Goal: Task Accomplishment & Management: Manage account settings

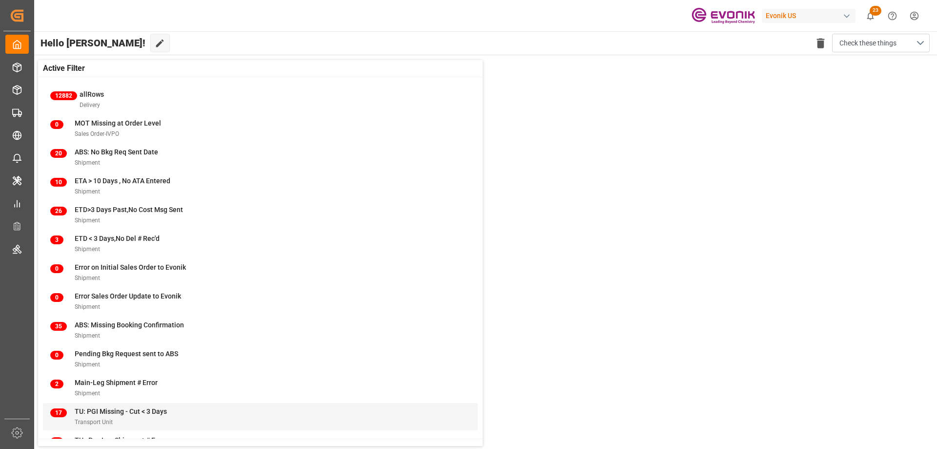
scroll to position [38, 0]
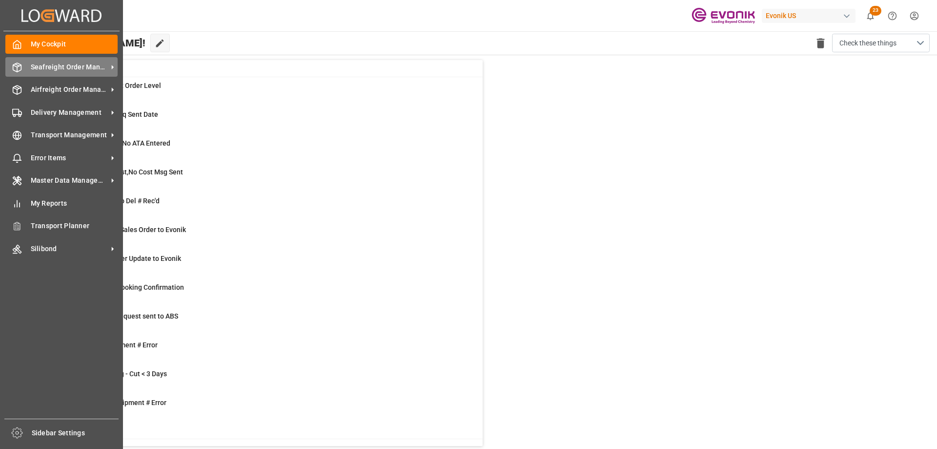
click at [63, 66] on span "Seafreight Order Management" at bounding box center [69, 67] width 77 height 10
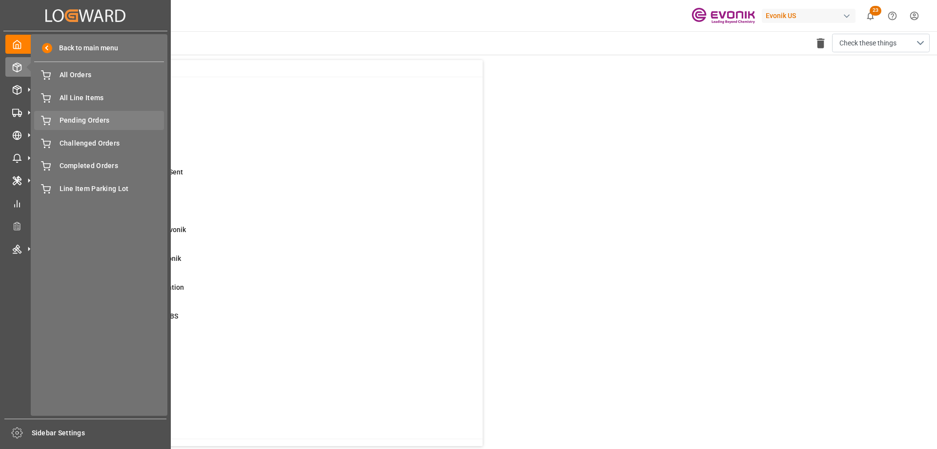
click at [103, 117] on span "Pending Orders" at bounding box center [112, 120] width 105 height 10
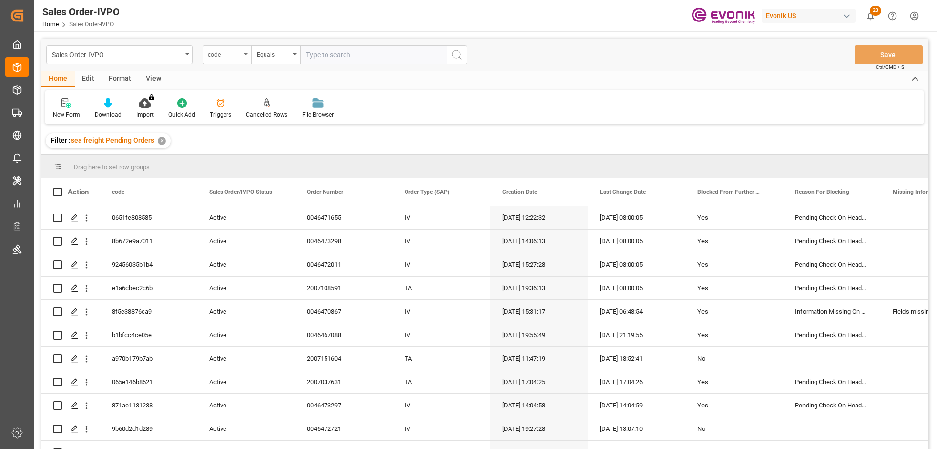
click at [244, 57] on div "code" at bounding box center [227, 54] width 49 height 19
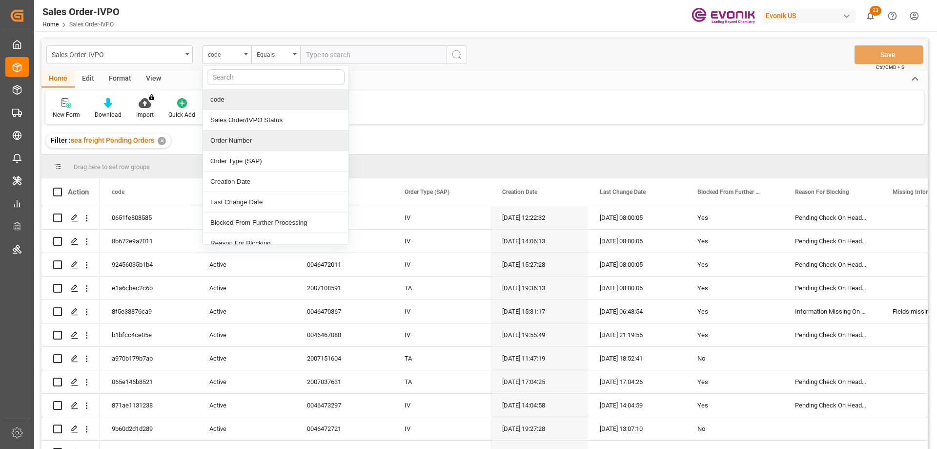
click at [235, 141] on div "Order Number" at bounding box center [275, 140] width 145 height 21
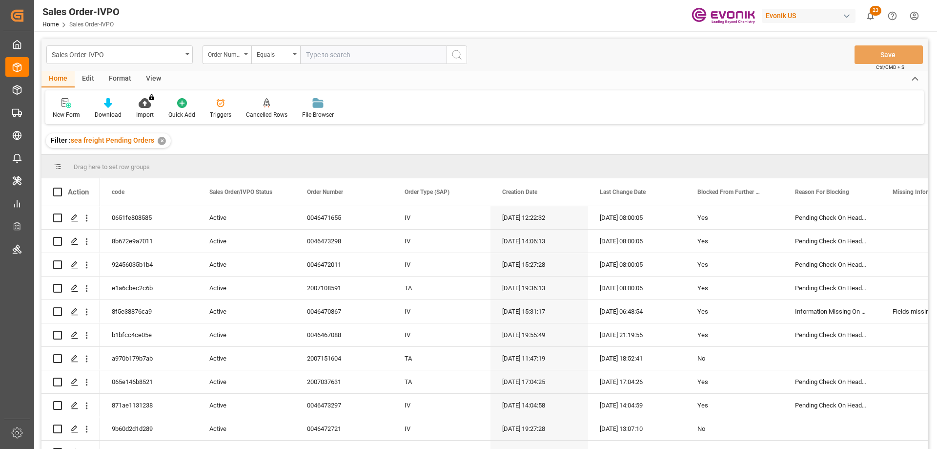
click at [155, 74] on div "View" at bounding box center [154, 79] width 30 height 17
click at [107, 107] on icon at bounding box center [111, 103] width 10 height 10
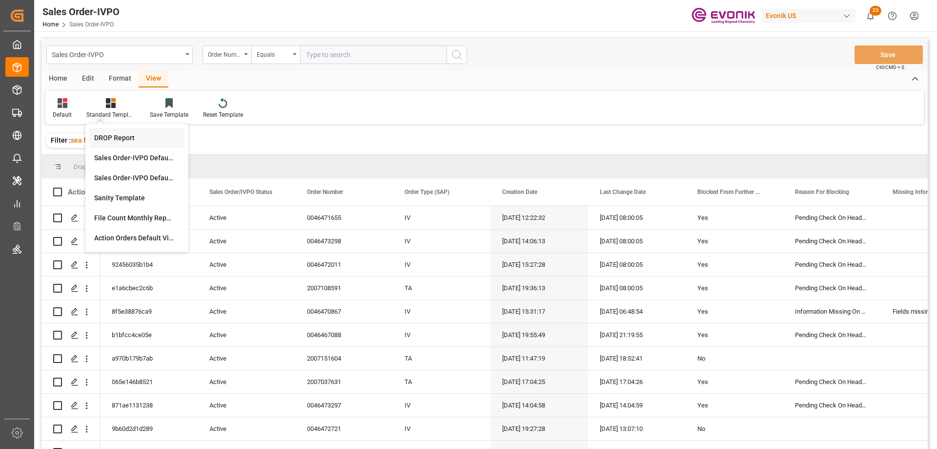
click at [115, 139] on div "DROP Report" at bounding box center [136, 138] width 85 height 10
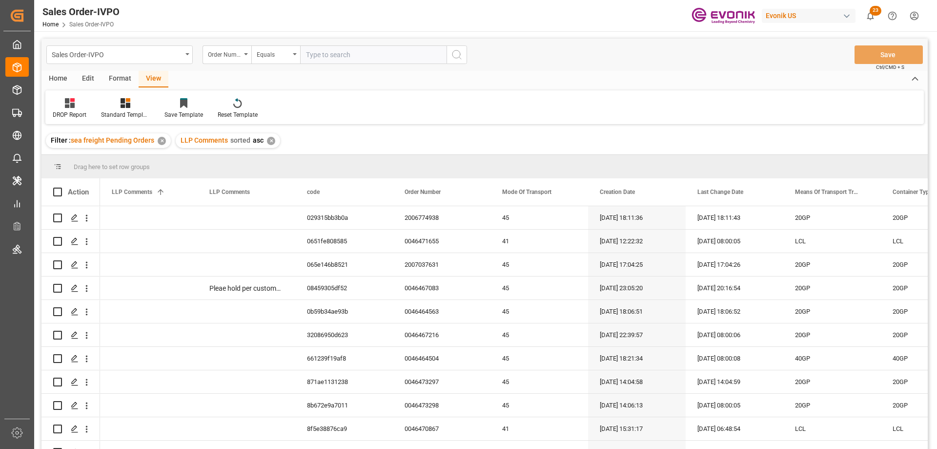
click at [60, 77] on div "Home" at bounding box center [57, 79] width 33 height 17
click at [108, 113] on div "Download" at bounding box center [108, 114] width 27 height 9
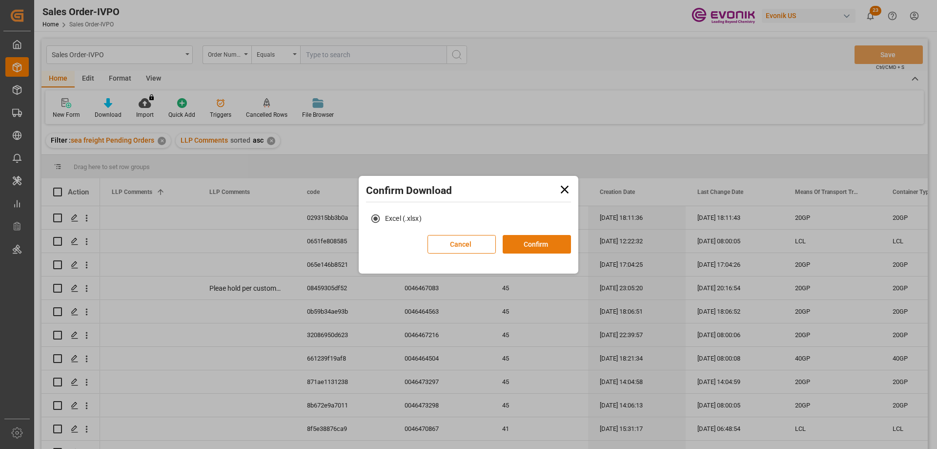
click at [515, 240] on button "Confirm" at bounding box center [537, 244] width 68 height 19
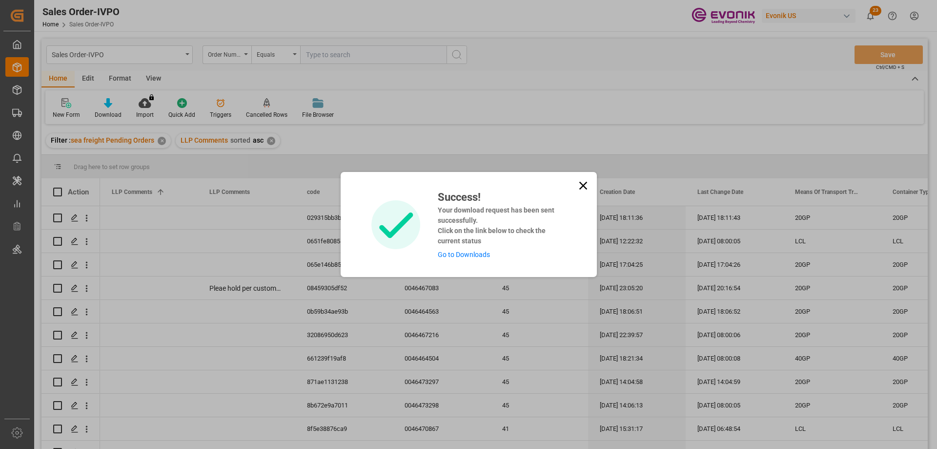
click at [480, 252] on link "Go to Downloads" at bounding box center [464, 254] width 52 height 8
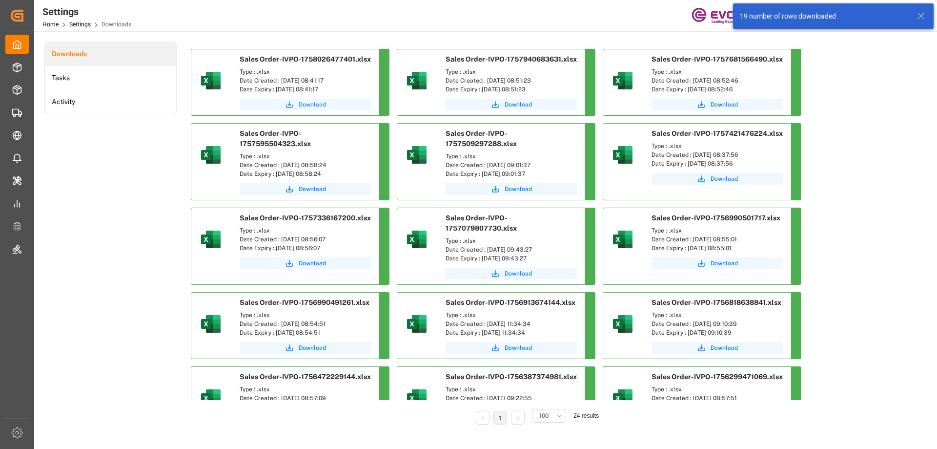
drag, startPoint x: 299, startPoint y: 103, endPoint x: 333, endPoint y: 94, distance: 34.8
click at [299, 103] on span "Download" at bounding box center [312, 104] width 27 height 9
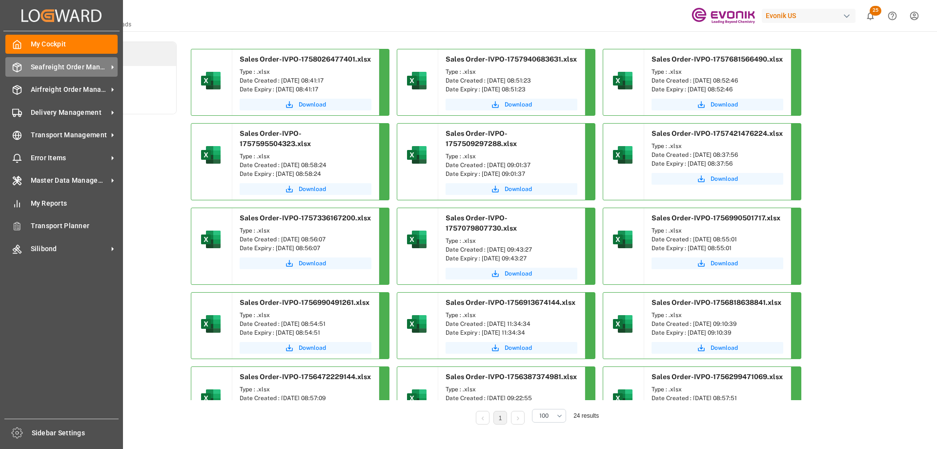
click at [74, 71] on span "Seafreight Order Management" at bounding box center [69, 67] width 77 height 10
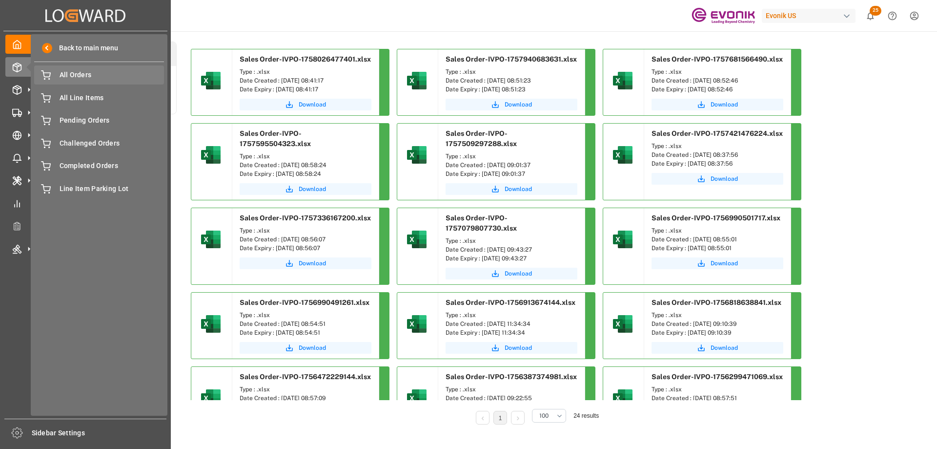
click at [76, 77] on span "All Orders" at bounding box center [112, 75] width 105 height 10
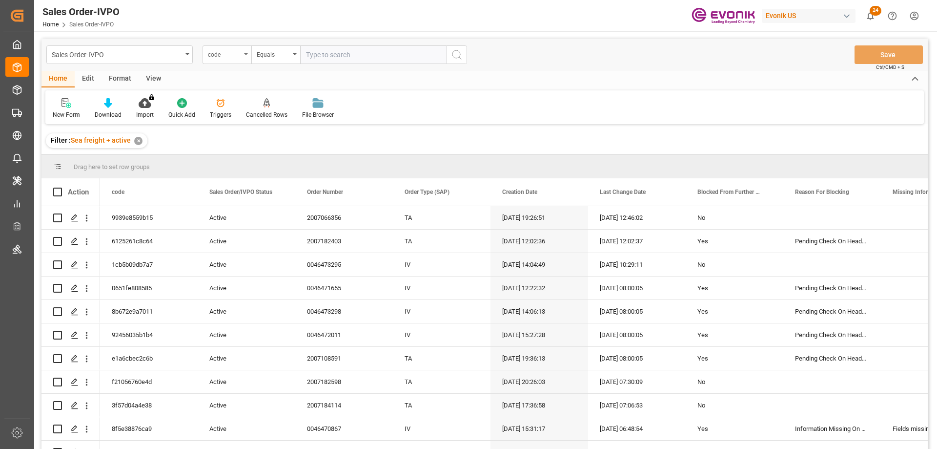
click at [214, 54] on div "code" at bounding box center [224, 53] width 33 height 11
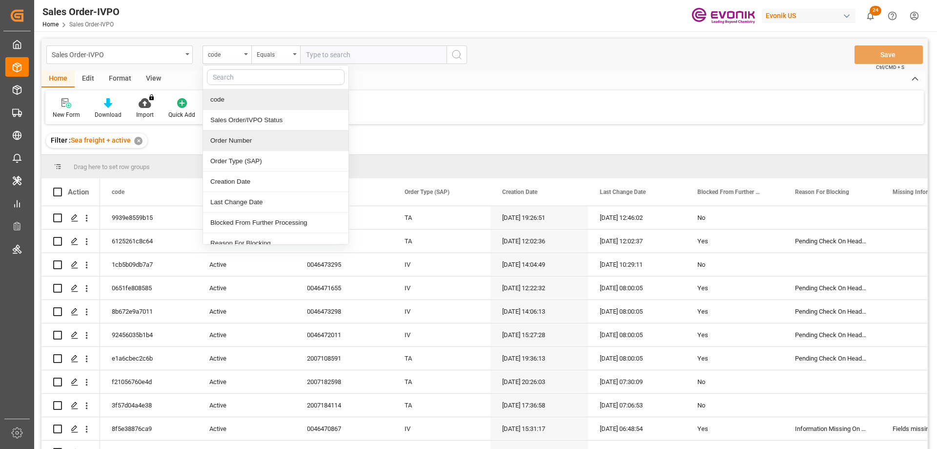
click at [232, 138] on div "Order Number" at bounding box center [275, 140] width 145 height 21
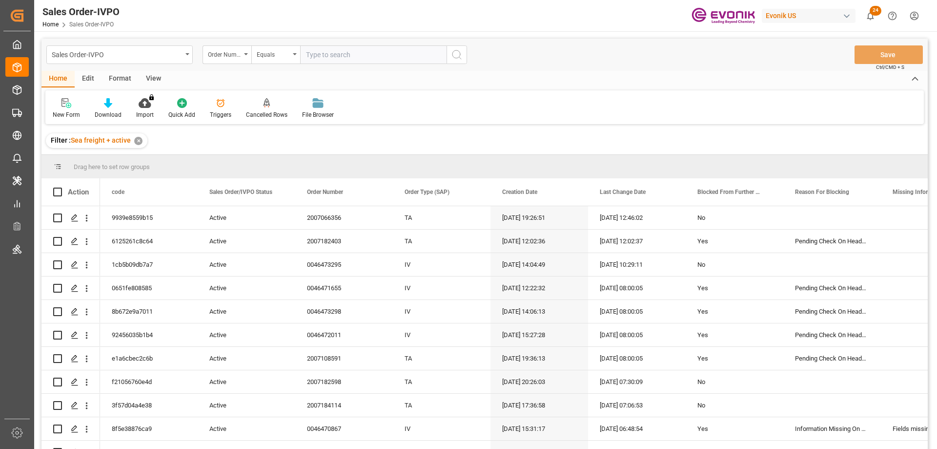
click at [336, 58] on input "text" at bounding box center [373, 54] width 146 height 19
paste input "46465884"
type input "0"
paste input "46465884"
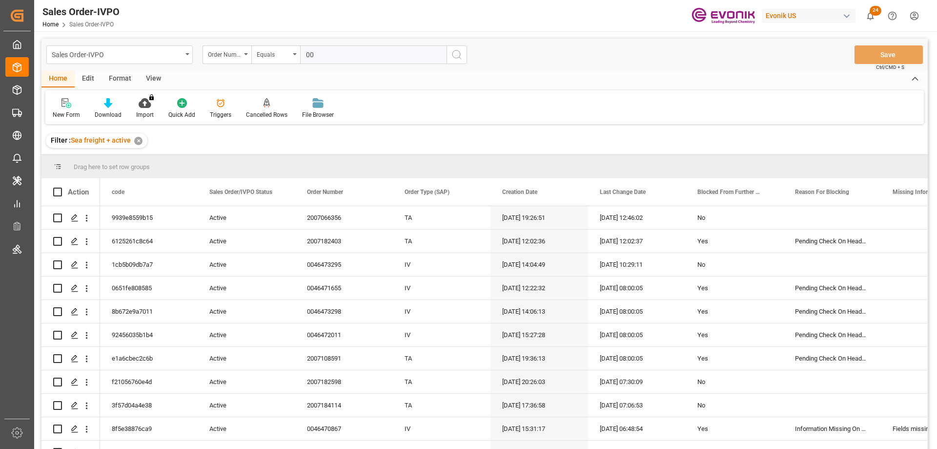
type input "0046465884"
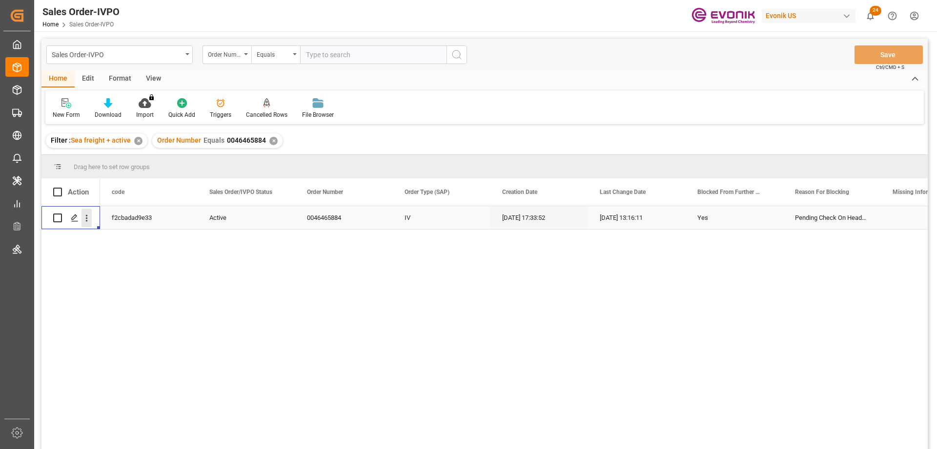
click at [85, 218] on icon "open menu" at bounding box center [87, 218] width 10 height 10
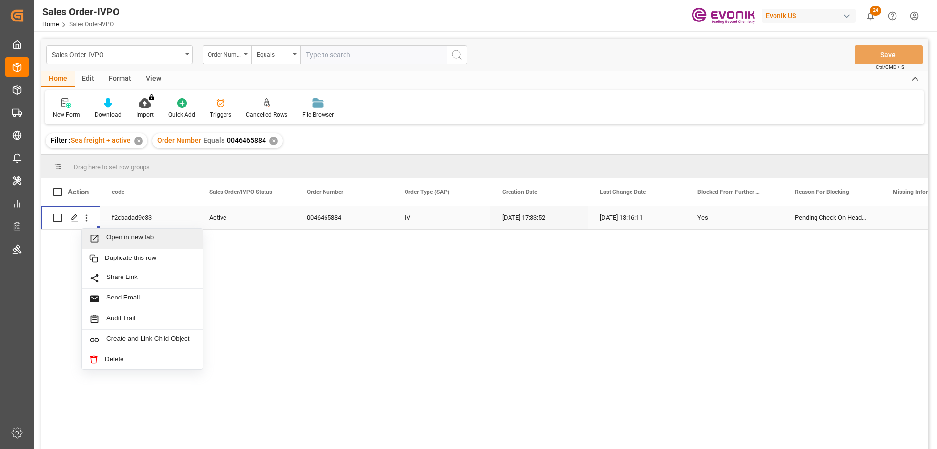
click at [139, 235] on span "Open in new tab" at bounding box center [150, 238] width 89 height 10
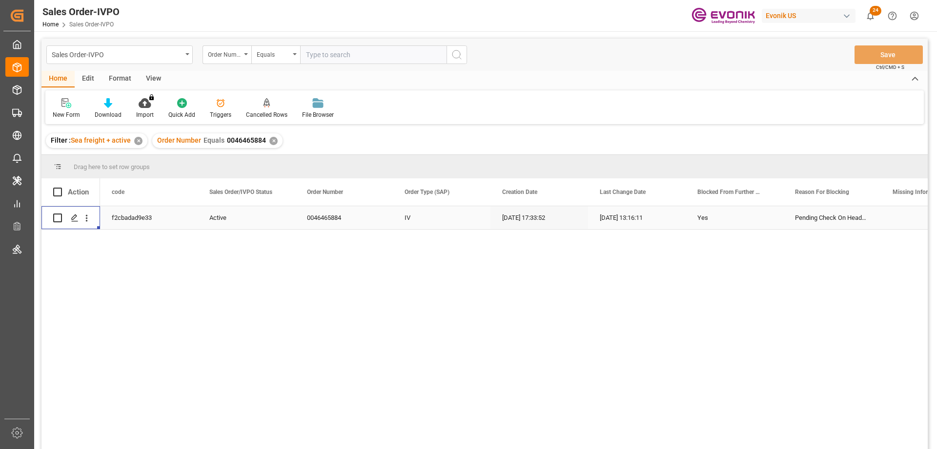
click at [320, 53] on input "text" at bounding box center [373, 54] width 146 height 19
paste input "0046471494"
type input "0046471494"
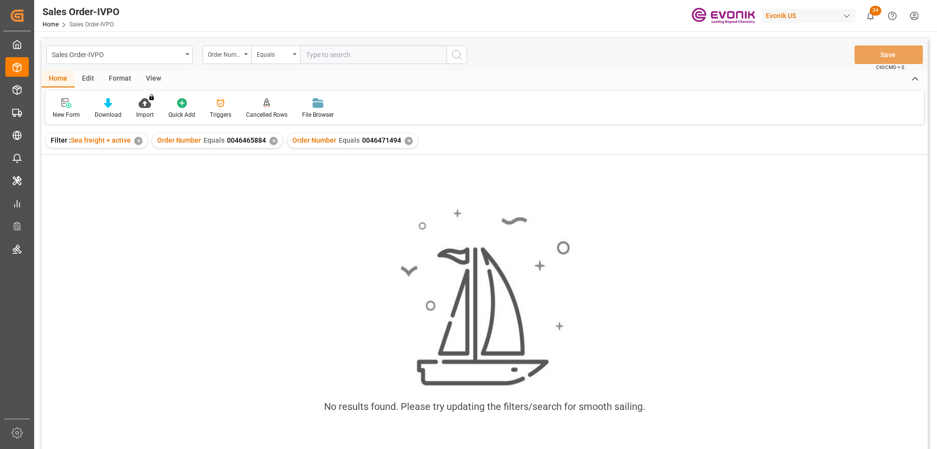
click at [269, 140] on div "✕" at bounding box center [273, 141] width 8 height 8
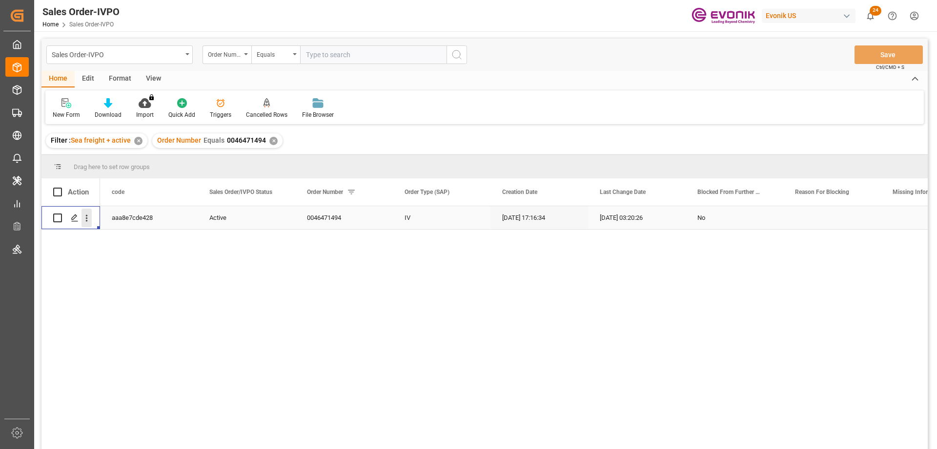
click at [87, 215] on icon "open menu" at bounding box center [87, 218] width 10 height 10
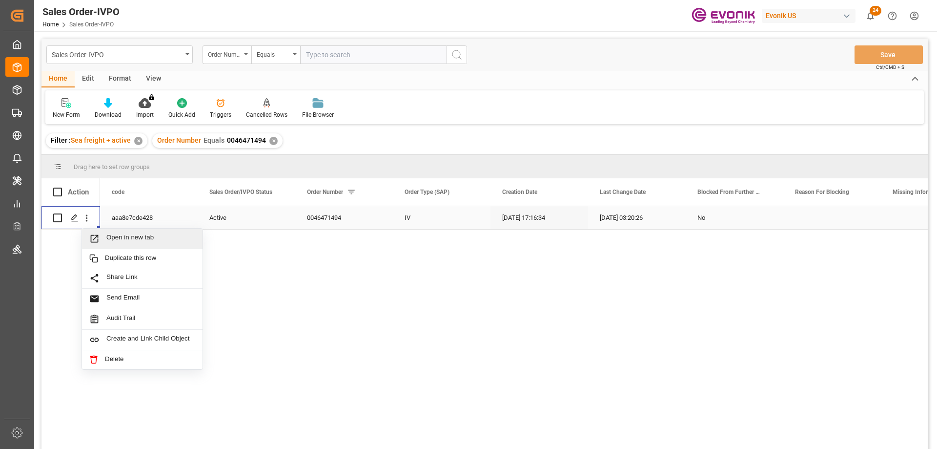
click at [122, 234] on span "Open in new tab" at bounding box center [150, 238] width 89 height 10
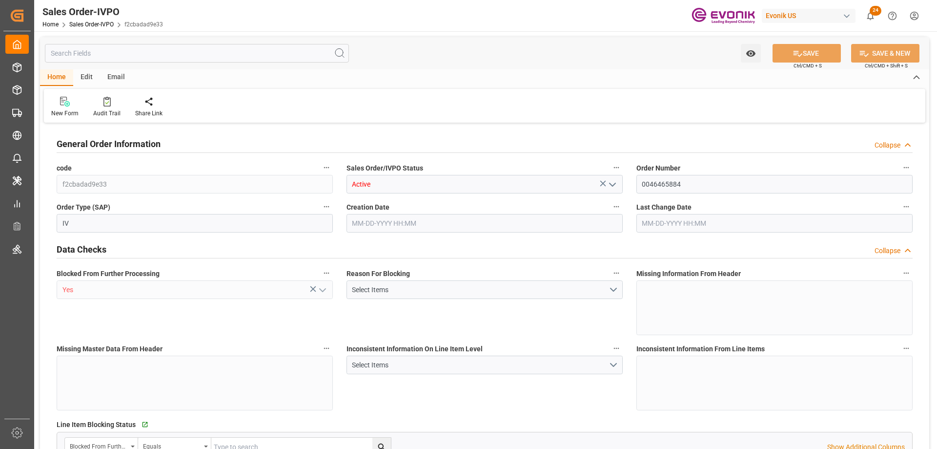
type input "BEANR"
type input "0"
type input "1"
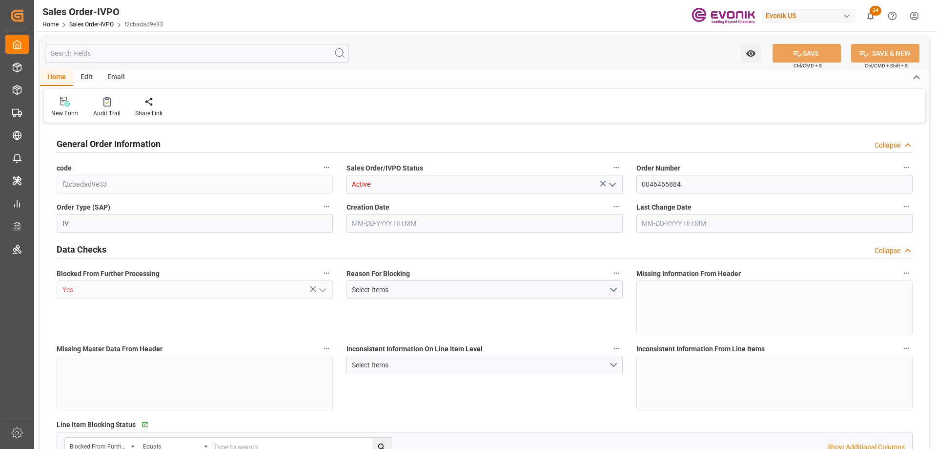
type input "16113.05"
type input "22.372"
type input "17000"
type input "30"
type input "07-29-2025 17:33"
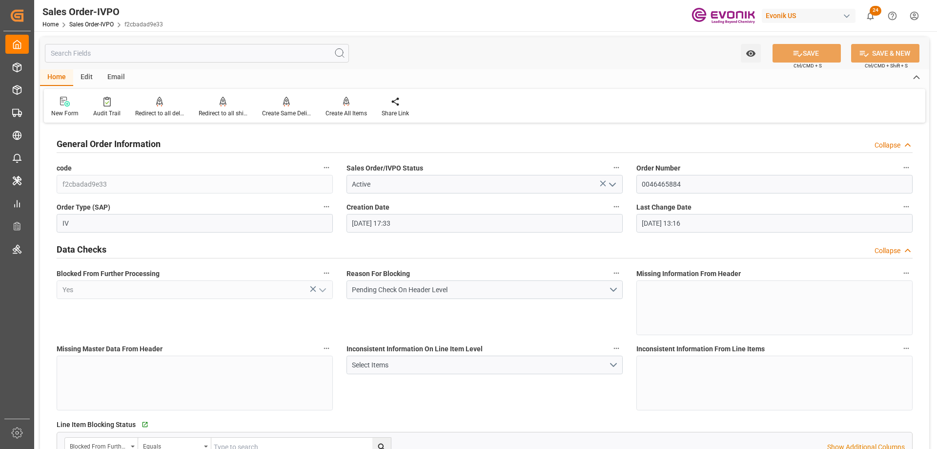
type input "09-11-2025 13:16"
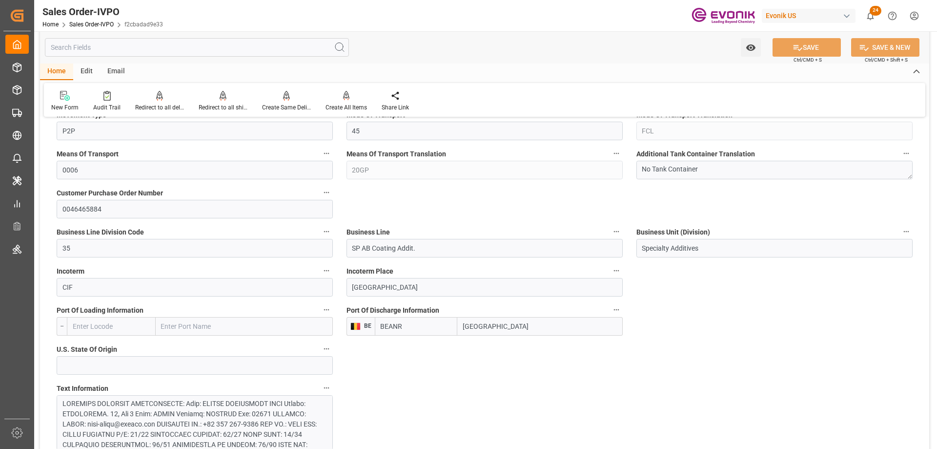
scroll to position [830, 0]
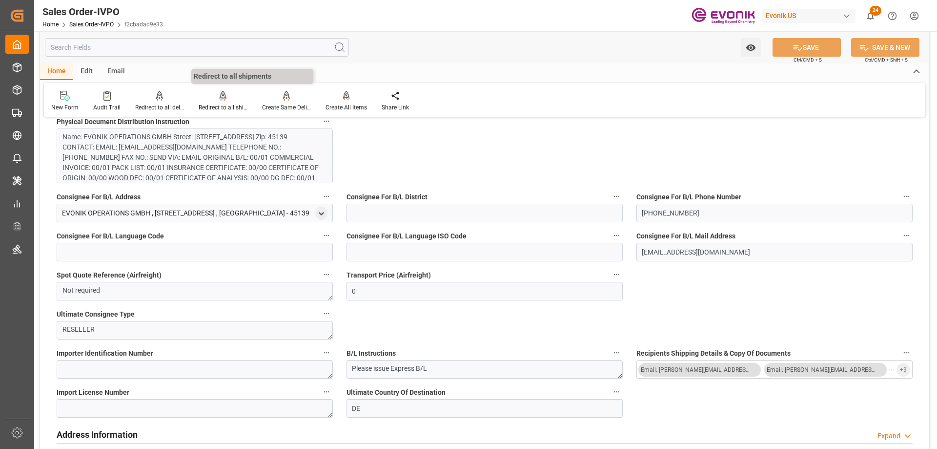
click at [213, 102] on div "Redirect to all shipments" at bounding box center [222, 100] width 63 height 21
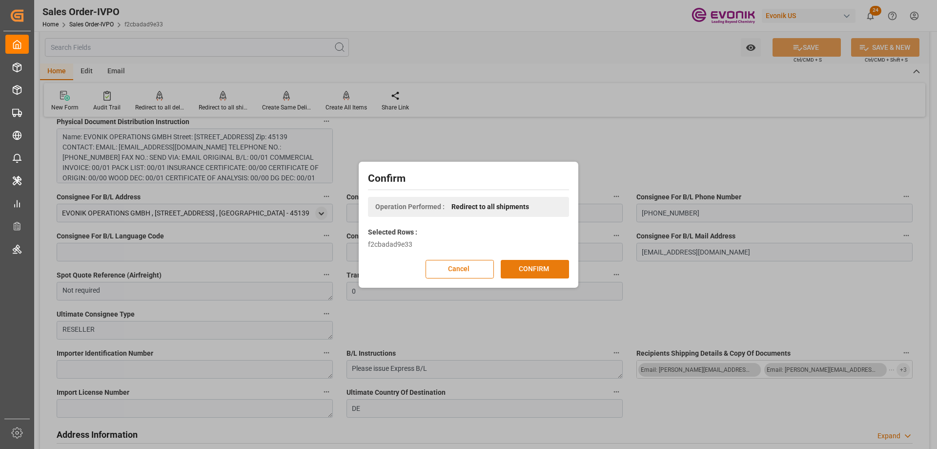
click at [534, 271] on button "CONFIRM" at bounding box center [535, 269] width 68 height 19
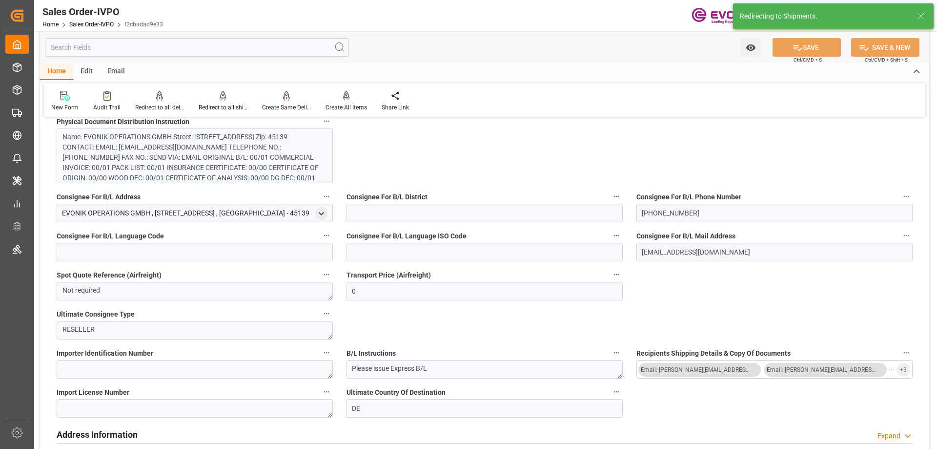
type input "07-29-2025 17:33"
type input "09-11-2025 13:16"
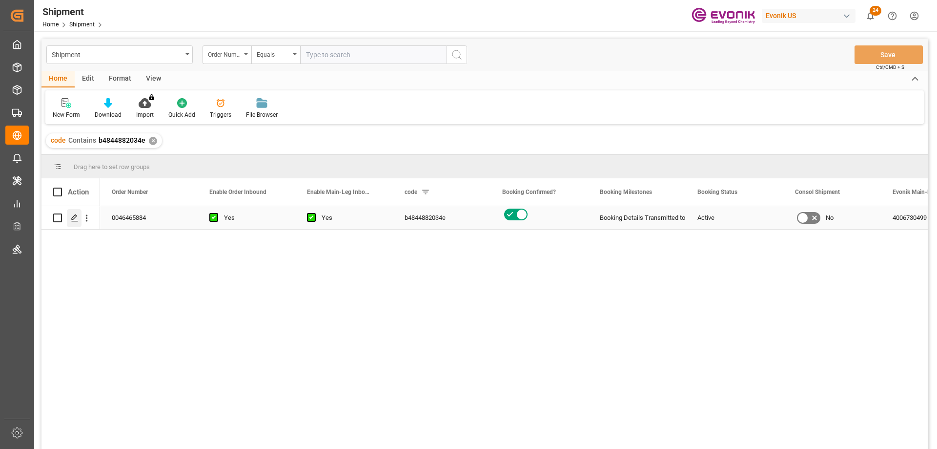
click at [75, 212] on div "Press SPACE to select this row." at bounding box center [74, 218] width 15 height 18
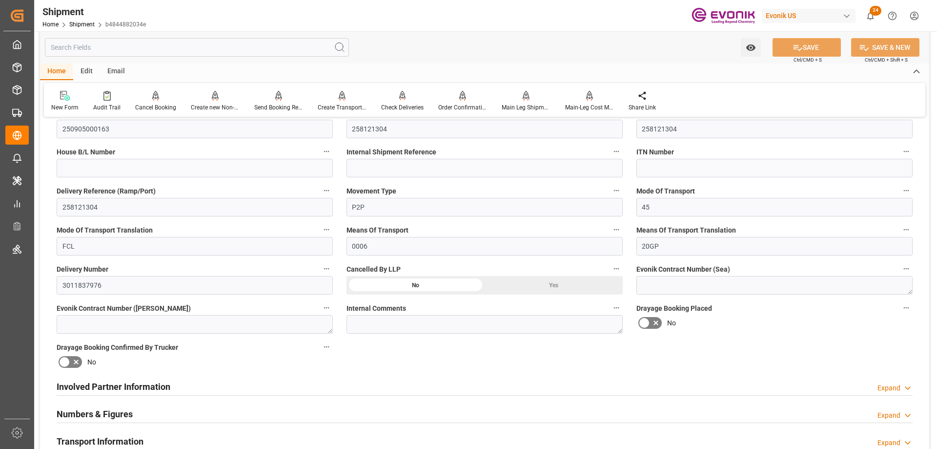
scroll to position [244, 0]
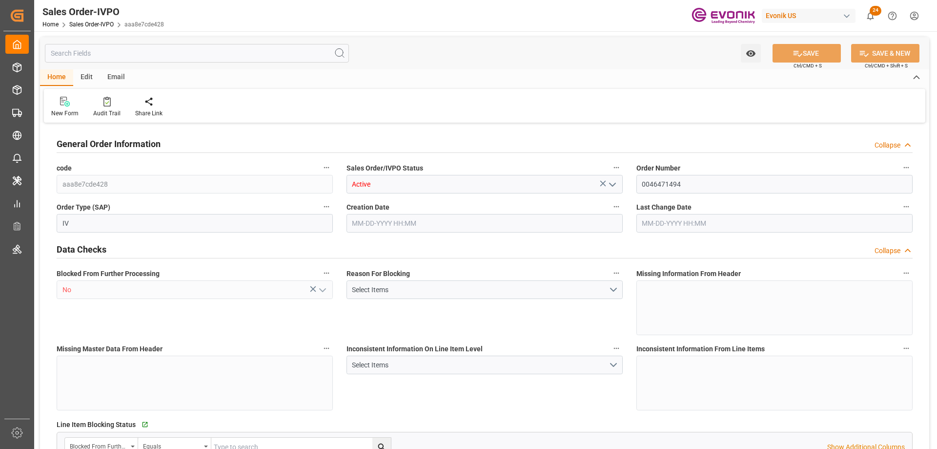
type input "SGSIN"
type input "0"
type input "1"
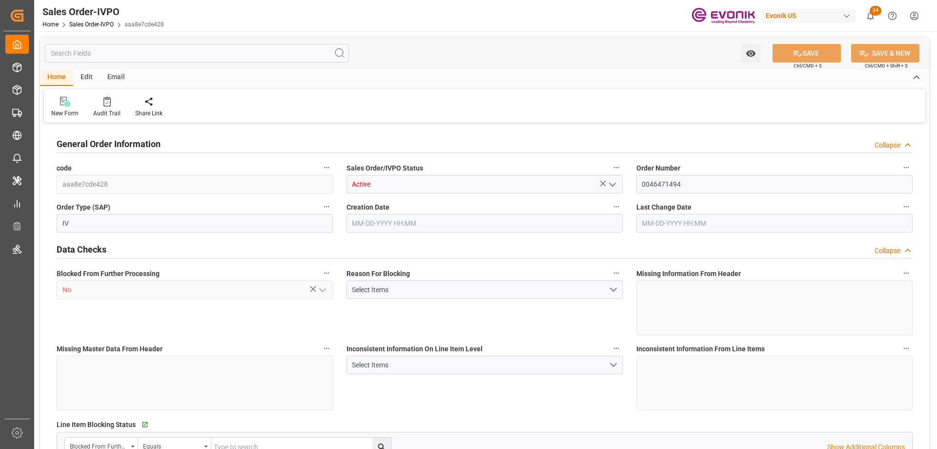
type input "7752"
type input "12.0737"
type input "17000"
type input "30"
type input "09-10-2025 17:16"
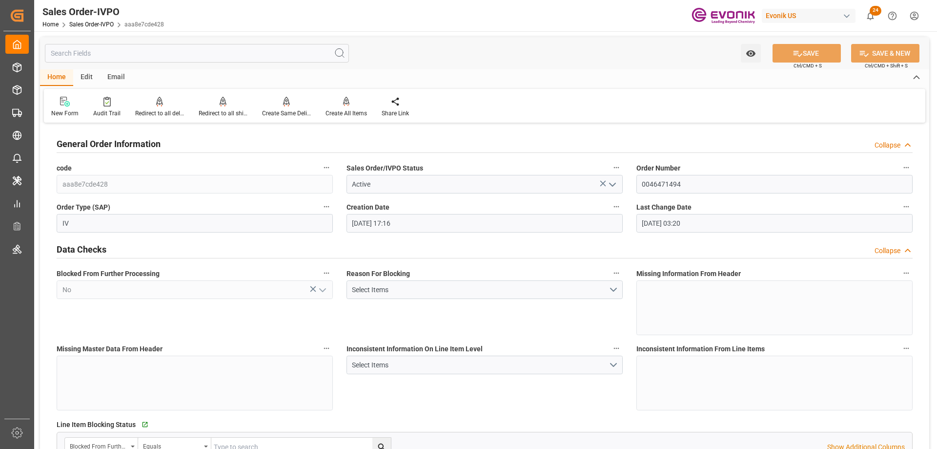
type input "09-15-2025 03:20"
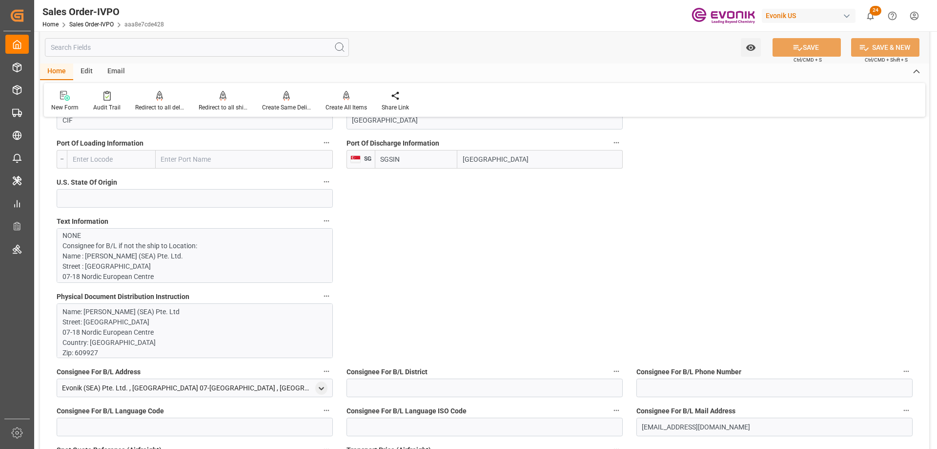
scroll to position [342, 0]
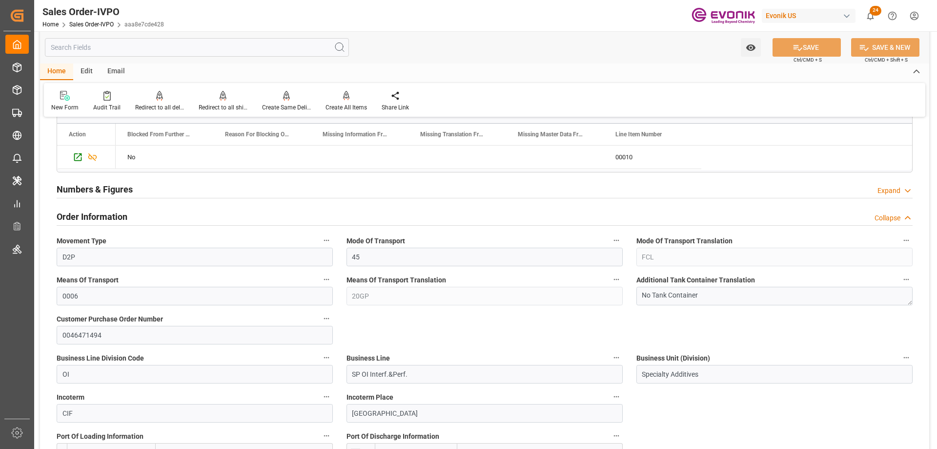
click at [290, 49] on input "text" at bounding box center [197, 47] width 304 height 19
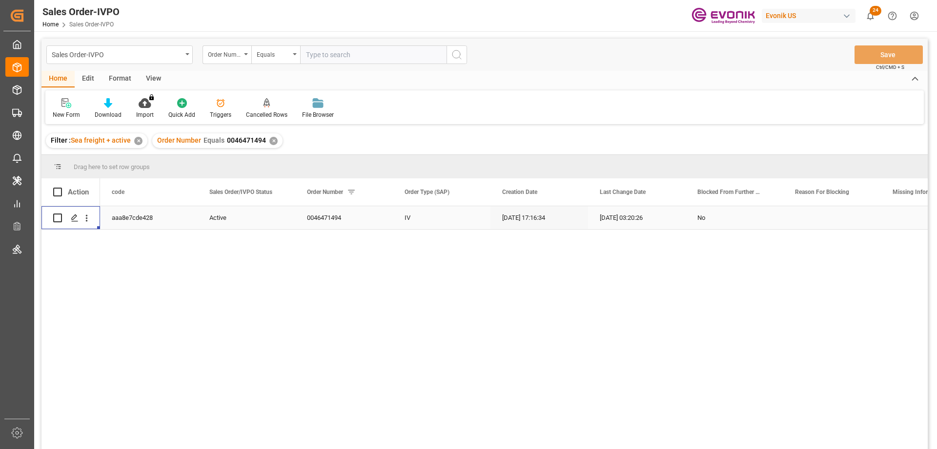
click at [315, 53] on input "text" at bounding box center [373, 54] width 146 height 19
paste input "2006774938"
type input "2006774938"
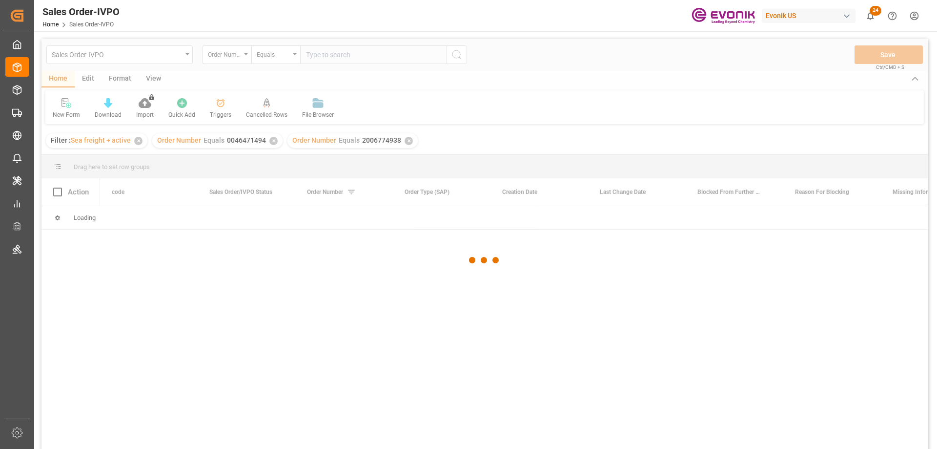
click at [273, 141] on div "✕" at bounding box center [273, 141] width 8 height 8
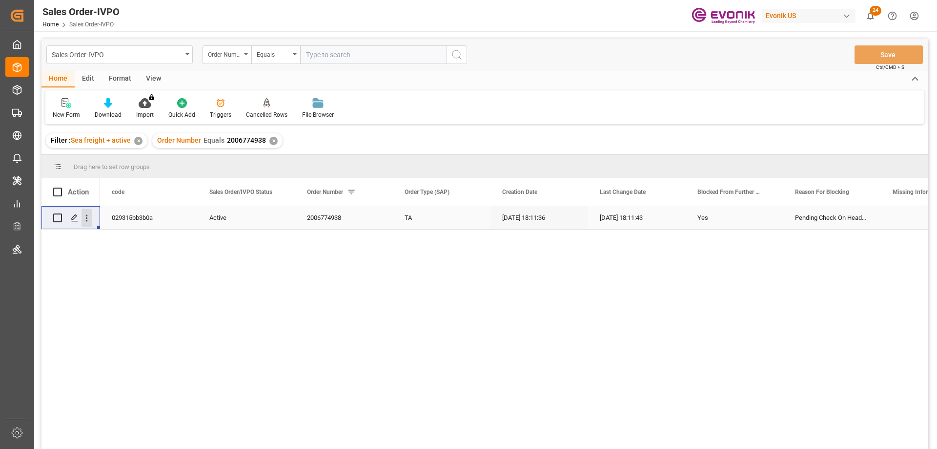
click at [88, 213] on icon "open menu" at bounding box center [87, 218] width 10 height 10
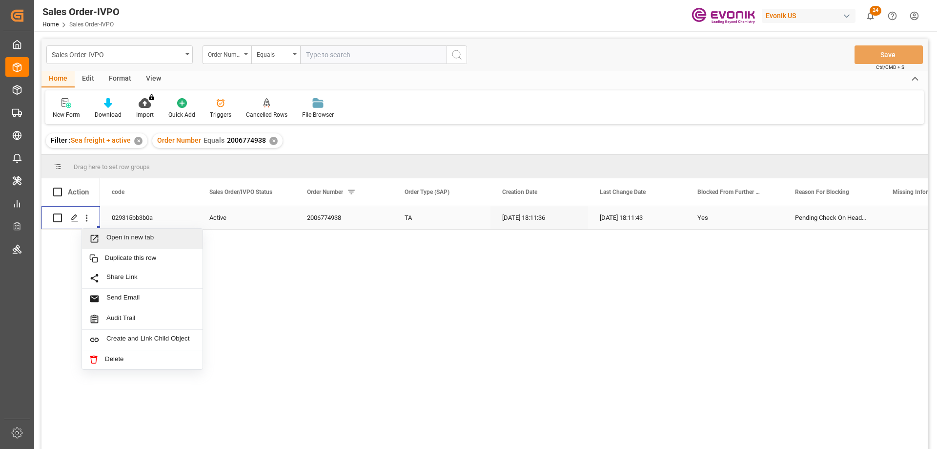
click at [124, 233] on div "Open in new tab" at bounding box center [142, 238] width 121 height 21
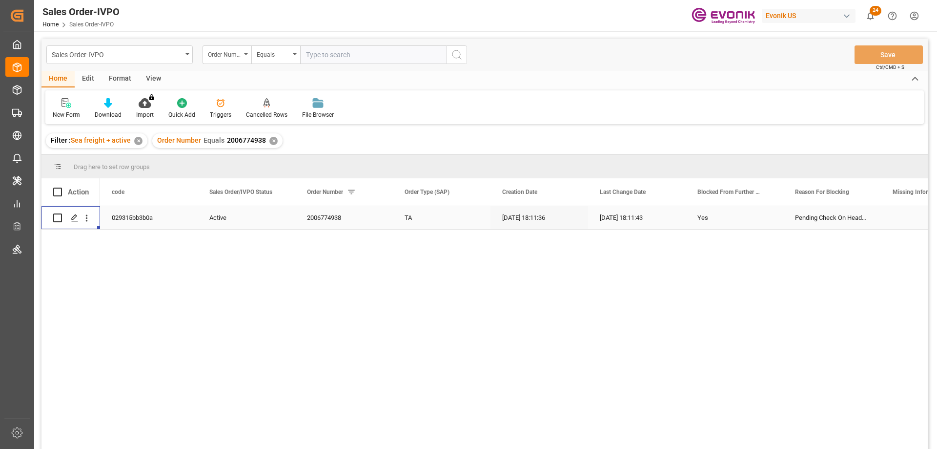
click at [382, 55] on input "text" at bounding box center [373, 54] width 146 height 19
paste input "0046470867"
type input "0046470867"
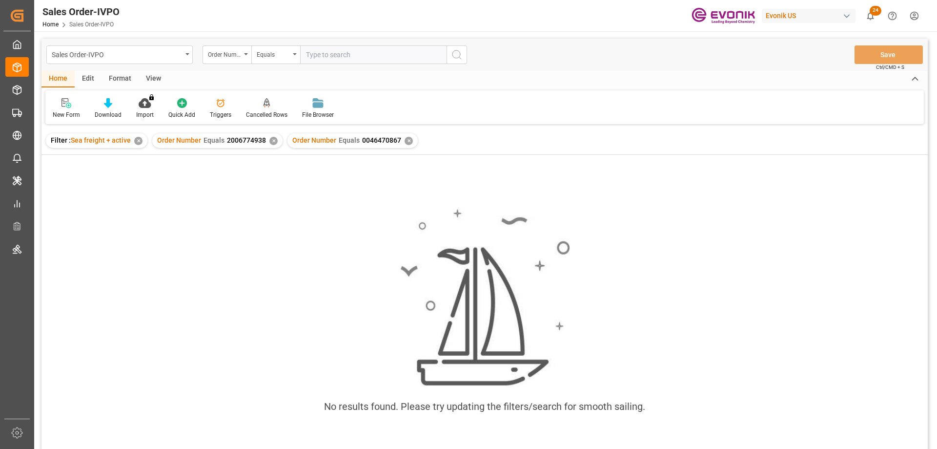
click at [275, 138] on div "✕" at bounding box center [273, 141] width 8 height 8
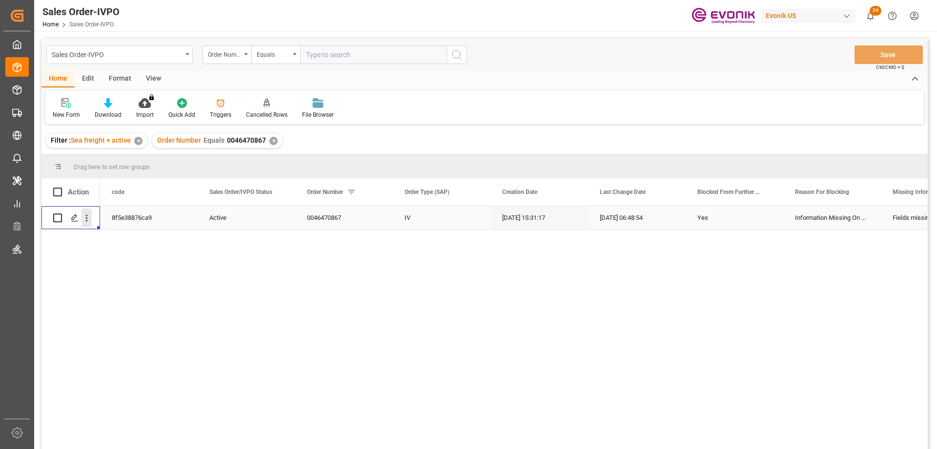
click at [86, 213] on icon "open menu" at bounding box center [87, 218] width 10 height 10
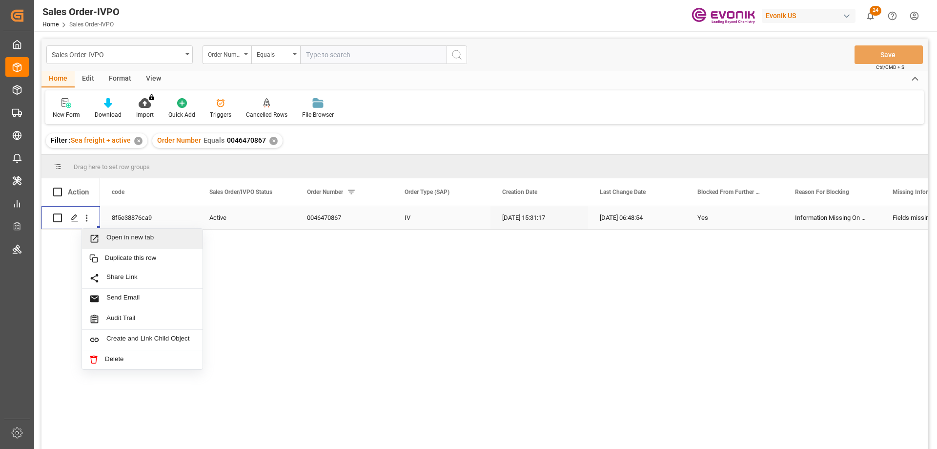
click at [121, 235] on span "Open in new tab" at bounding box center [150, 238] width 89 height 10
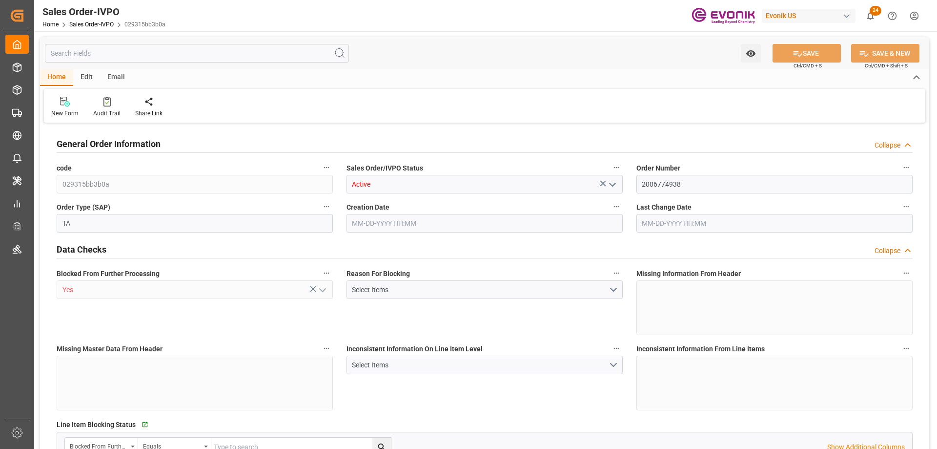
type input "PHMNN"
type input "0"
type input "1"
type input "16680.4"
type input "09-11-2025 18:11"
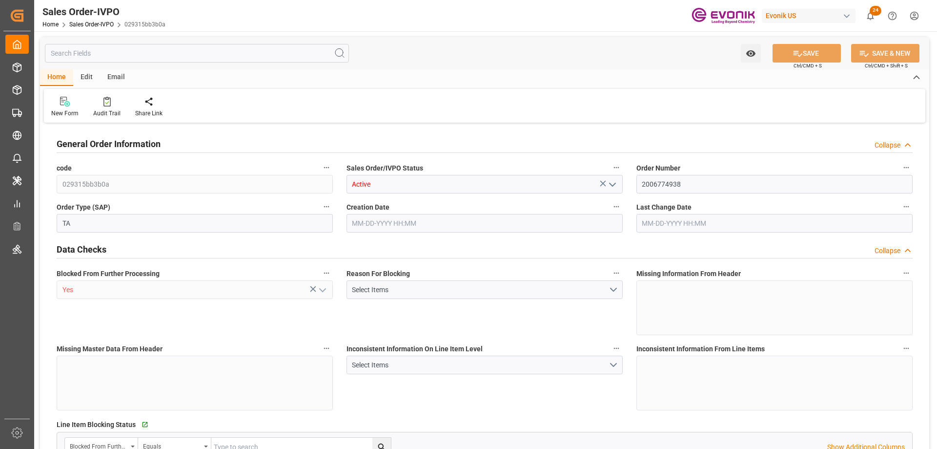
type input "09-11-2025 18:11"
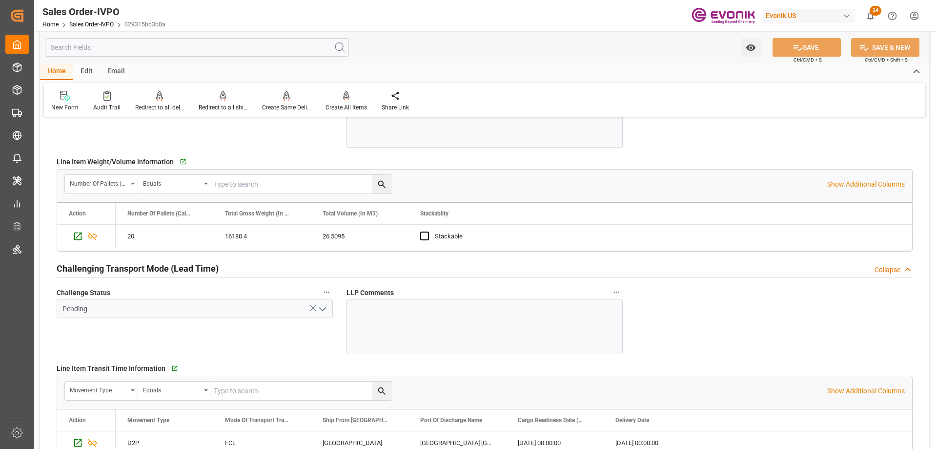
scroll to position [1660, 0]
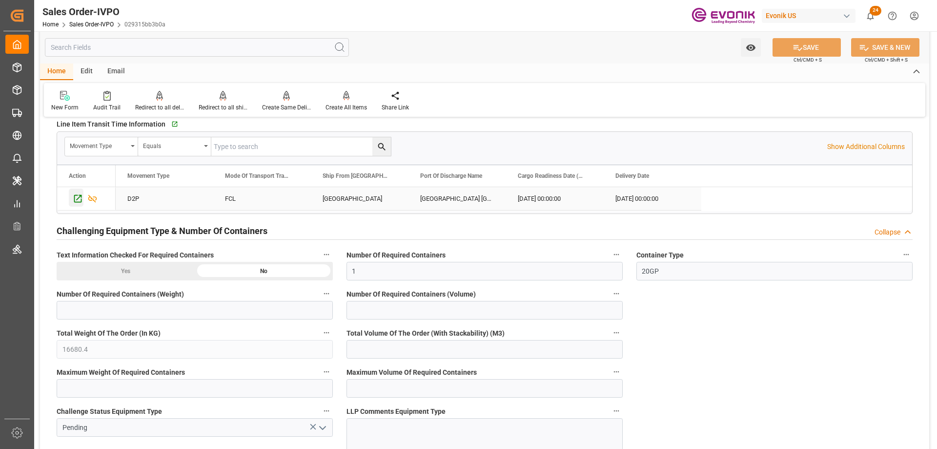
click at [76, 201] on icon "Press SPACE to select this row." at bounding box center [78, 198] width 10 height 10
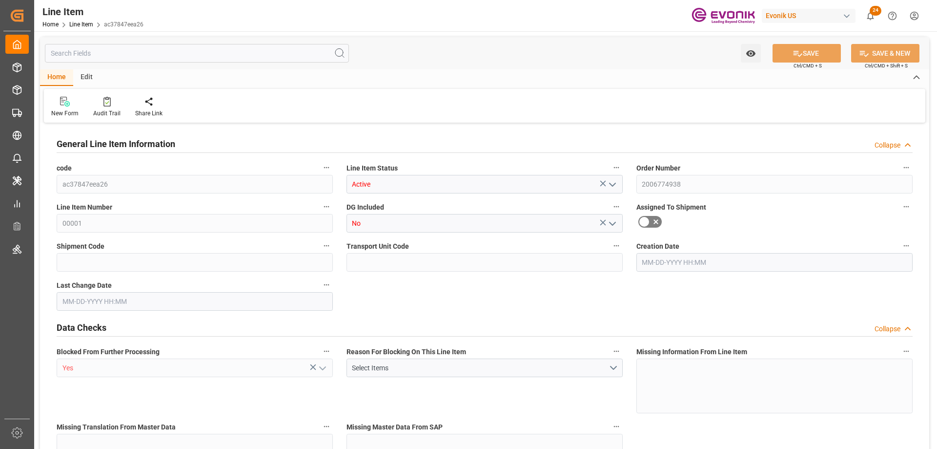
type input "20"
type input "16180.4"
type input "15520"
type input "26.5095"
type input "80"
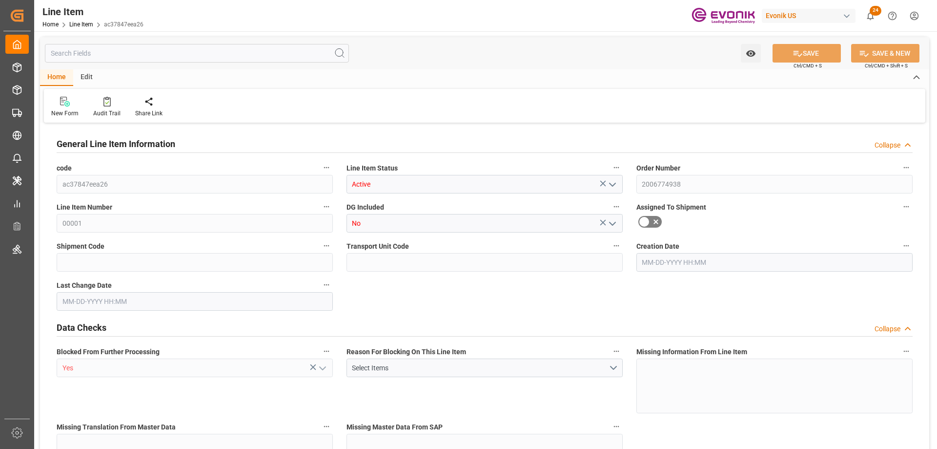
type input "47336"
type input "80"
type input "16180.4"
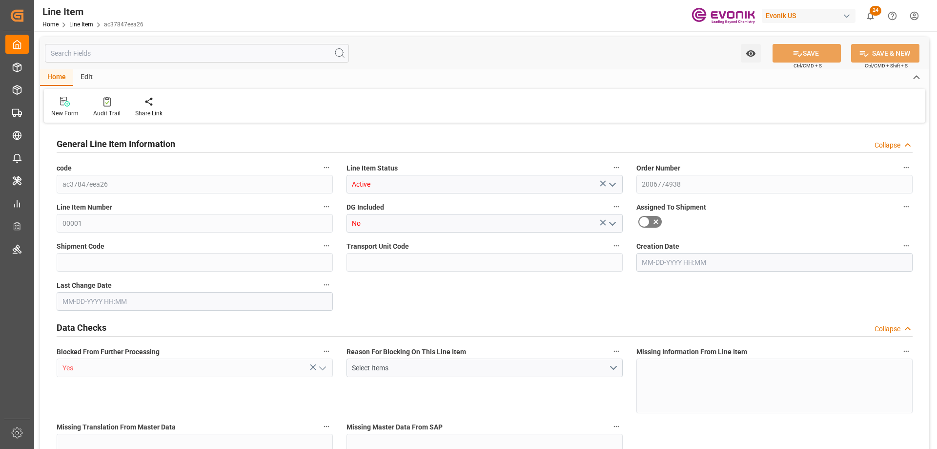
type input "16680.4"
type input "15520"
type input "26.5095"
type input "26509.52"
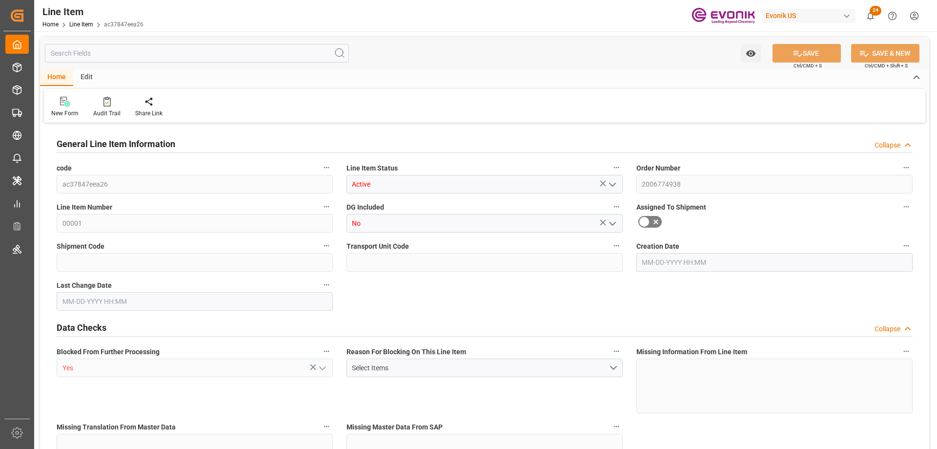
type input "0"
type input "PHMNN"
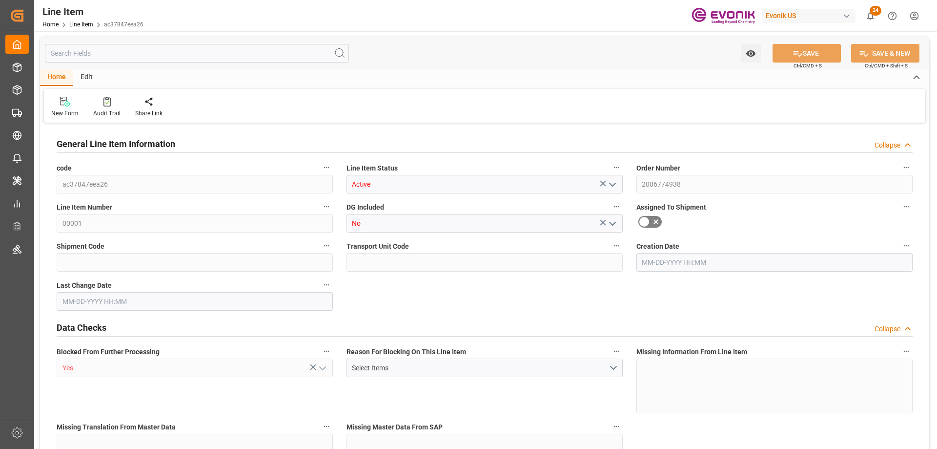
type input "0"
type input "[DATE] 18:11"
type input "[DATE]"
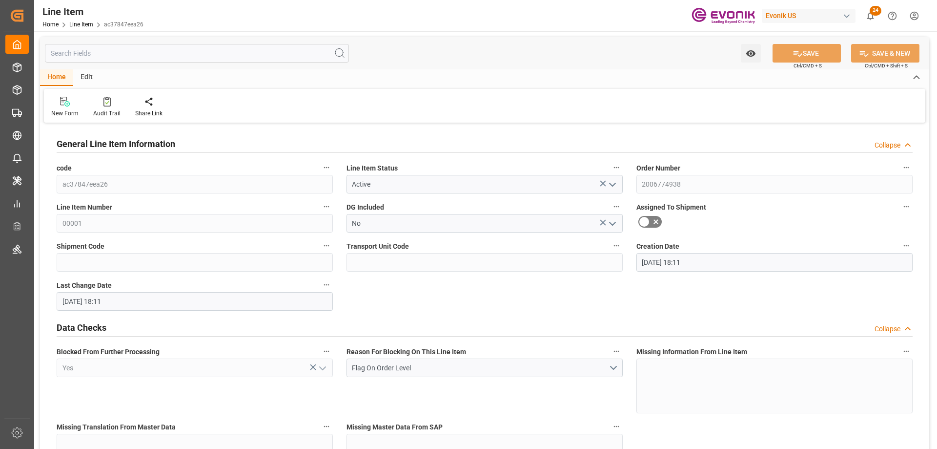
type input "[DATE]"
click at [217, 48] on input "text" at bounding box center [197, 53] width 304 height 19
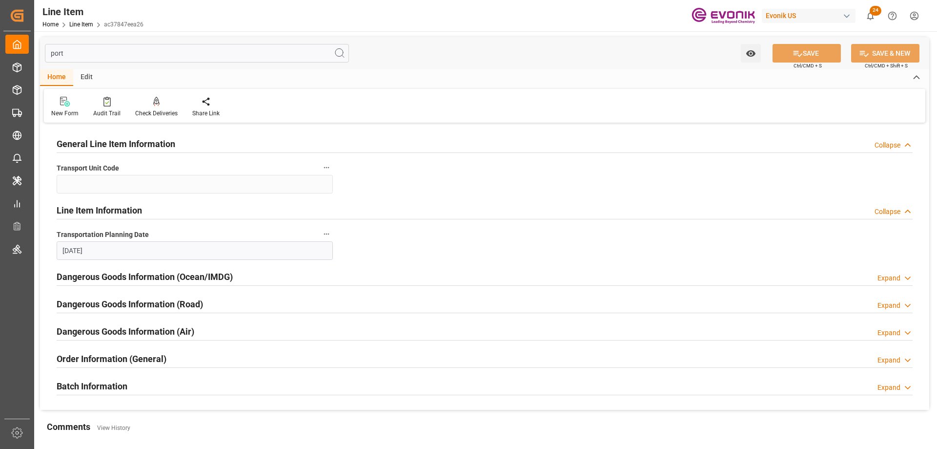
type input "port"
click at [125, 381] on h2 "Batch Information" at bounding box center [92, 385] width 71 height 13
click at [120, 364] on h2 "Order Information (General)" at bounding box center [112, 358] width 110 height 13
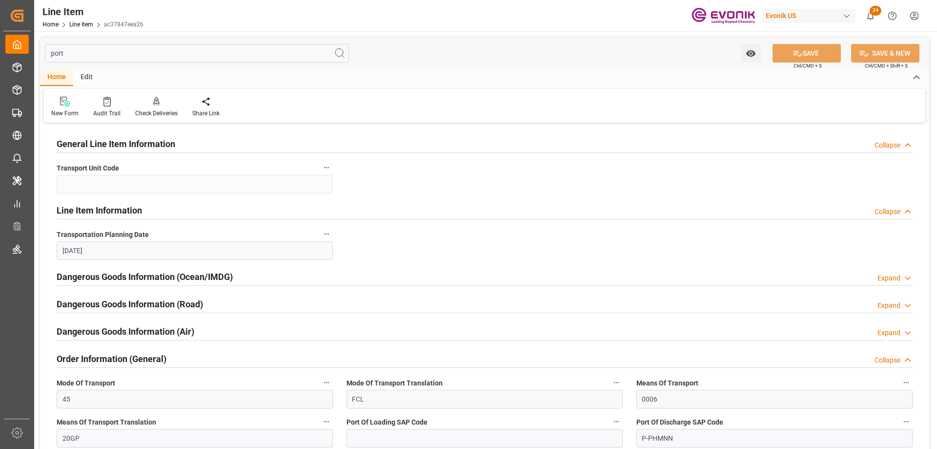
scroll to position [146, 0]
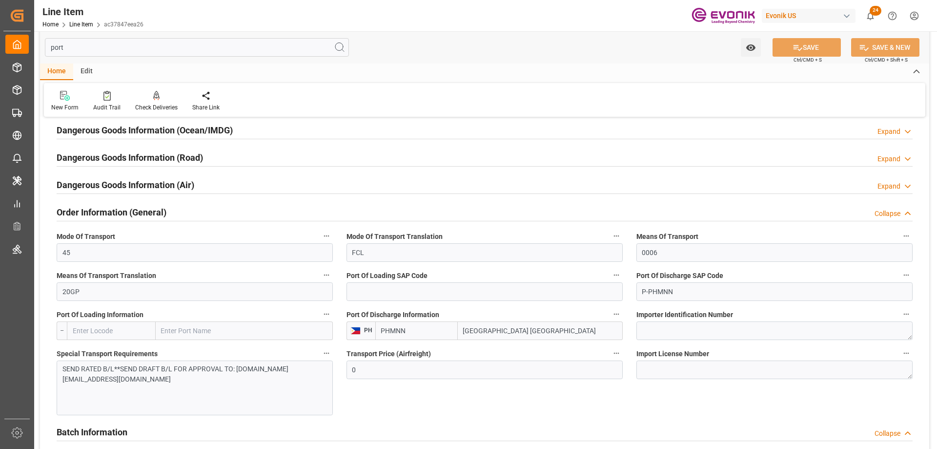
drag, startPoint x: 486, startPoint y: 331, endPoint x: 477, endPoint y: 331, distance: 8.8
click at [477, 331] on input "[GEOGRAPHIC_DATA] [GEOGRAPHIC_DATA]" at bounding box center [540, 330] width 165 height 19
drag, startPoint x: 529, startPoint y: 333, endPoint x: 486, endPoint y: 331, distance: 43.0
click at [486, 331] on input "[GEOGRAPHIC_DATA] [GEOGRAPHIC_DATA]" at bounding box center [540, 330] width 165 height 19
type input "[GEOGRAPHIC_DATA]"
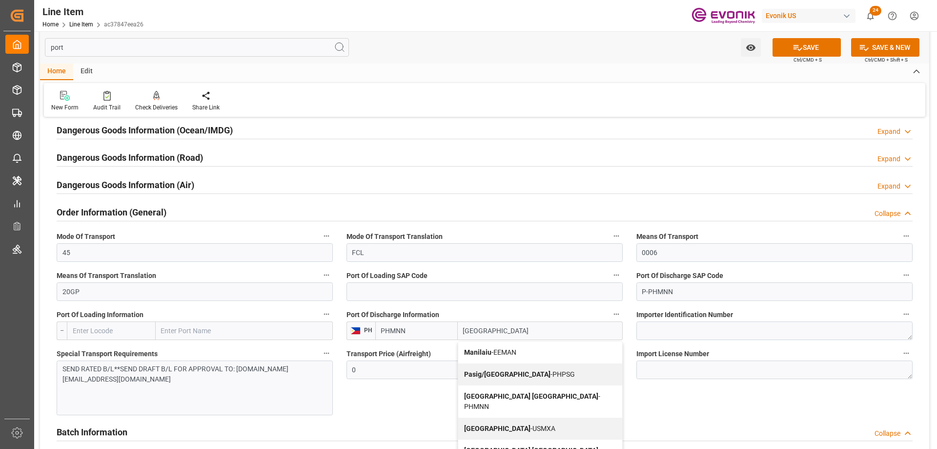
scroll to position [195, 0]
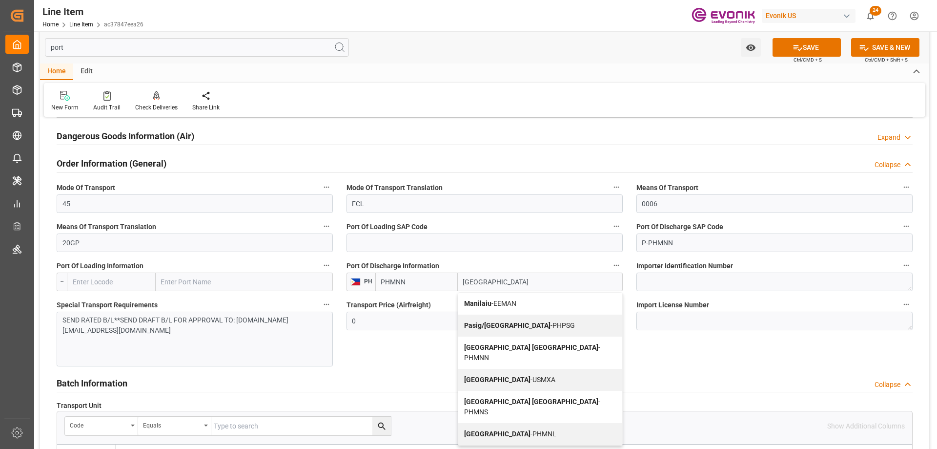
click at [508, 430] on span "[GEOGRAPHIC_DATA] - PHMNL" at bounding box center [510, 434] width 92 height 8
type input "PHMNL"
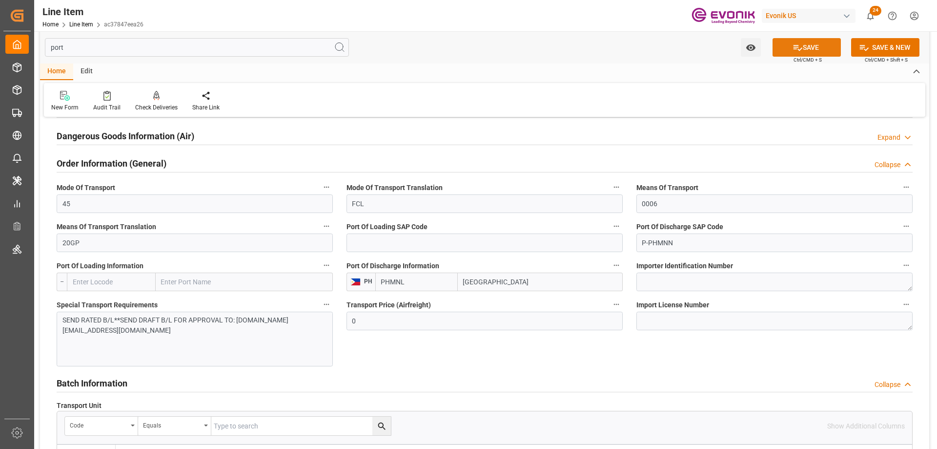
type input "[GEOGRAPHIC_DATA]"
click at [783, 50] on button "SAVE" at bounding box center [807, 47] width 68 height 19
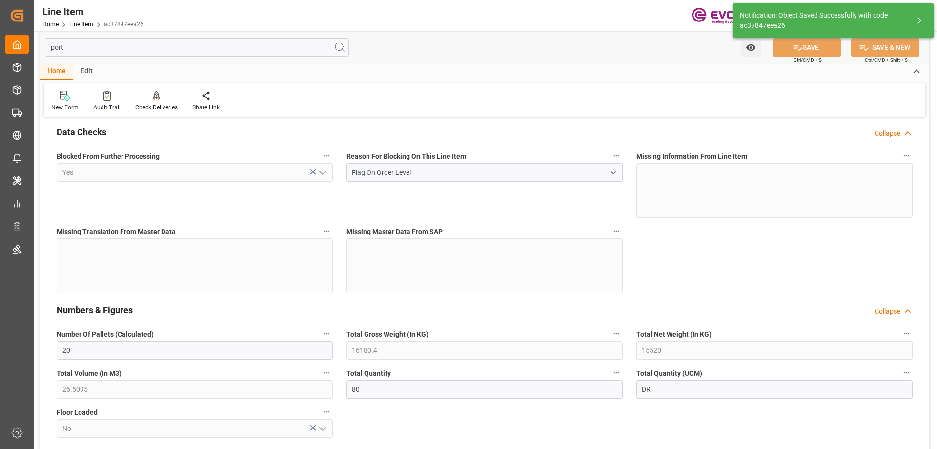
type input "20"
type input "16180.4"
type input "15520"
type input "26.5095"
type input "80"
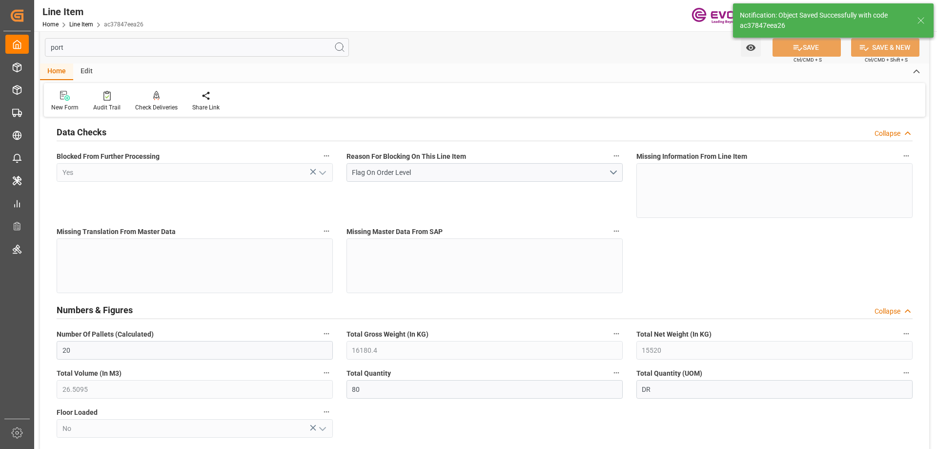
type input "47336"
type input "80"
type input "16180.4"
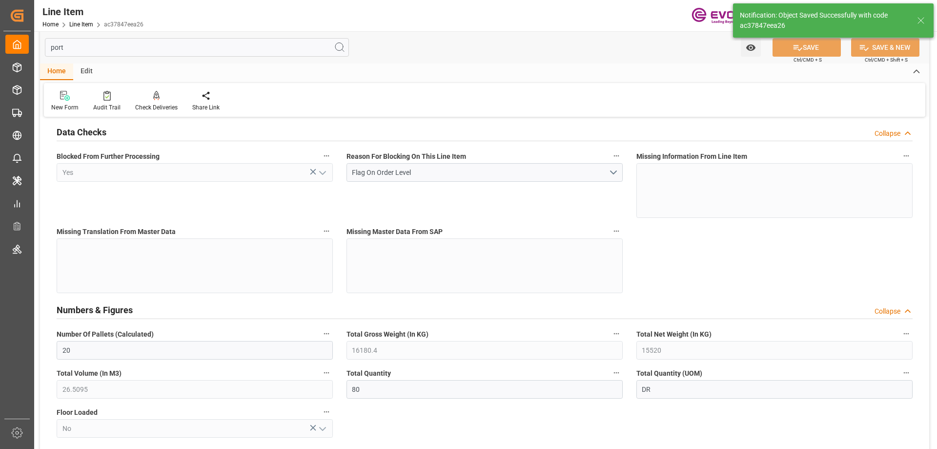
type input "16680.4"
type input "15520"
type input "26.5095"
type input "26509.52"
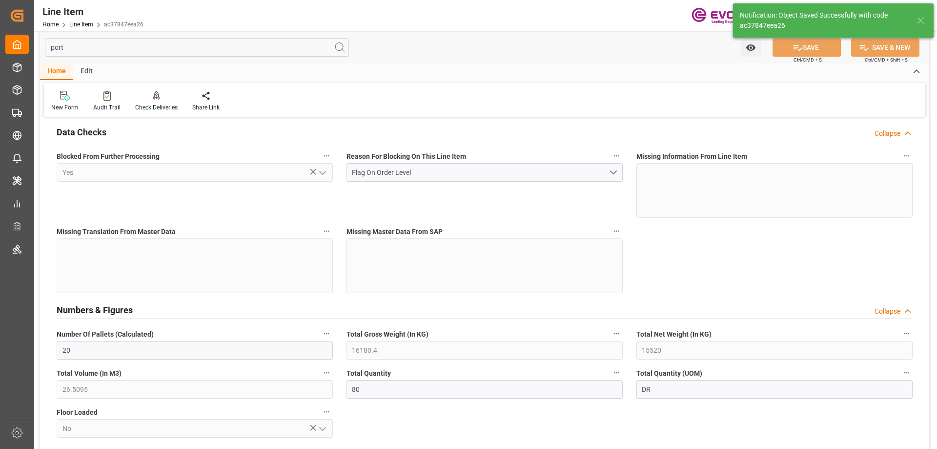
type input "0"
type input "[DATE] 18:11"
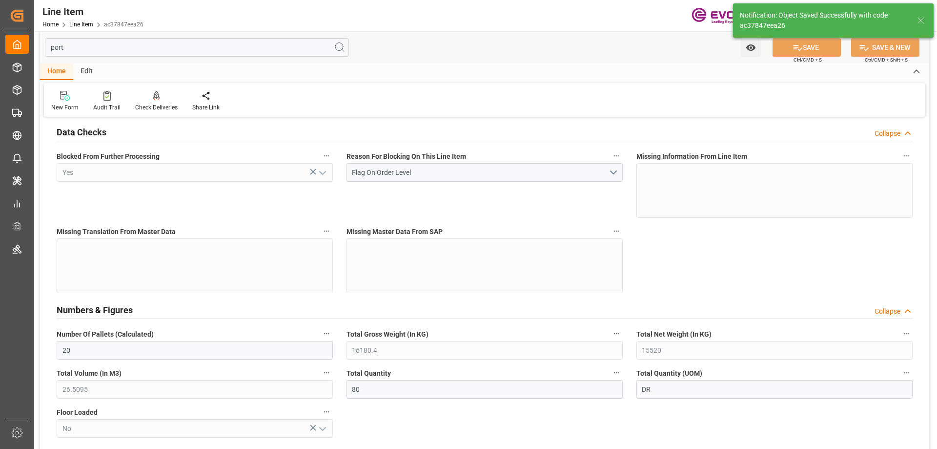
type input "[DATE] 13:37"
type input "[DATE]"
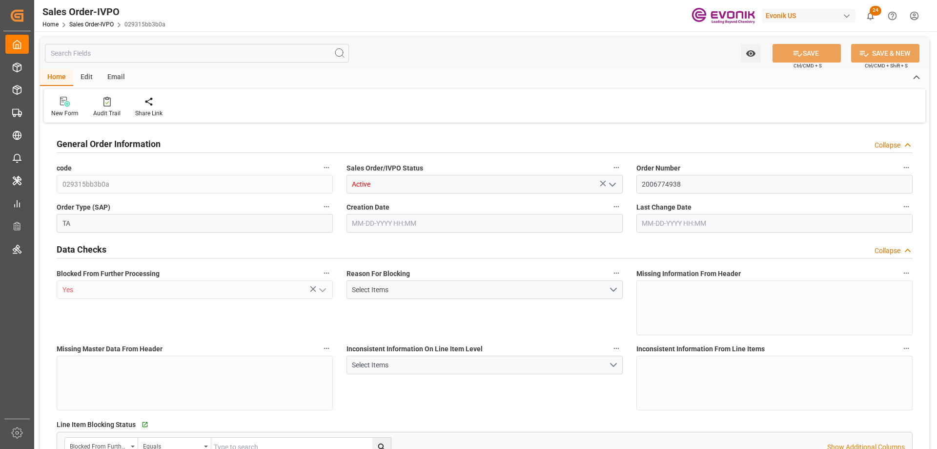
type input "PHMNL"
type input "0"
type input "1"
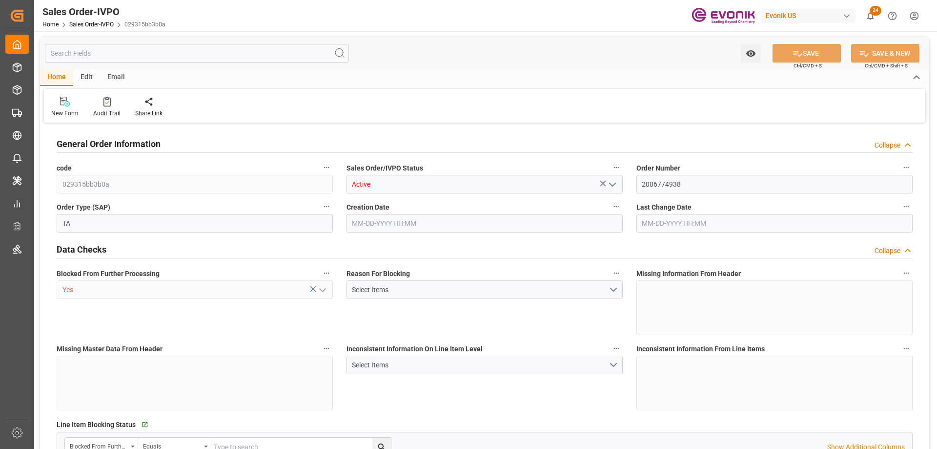
type input "16680.4"
type input "26.5095"
type input "17000"
type input "30"
type input "[DATE] 18:11"
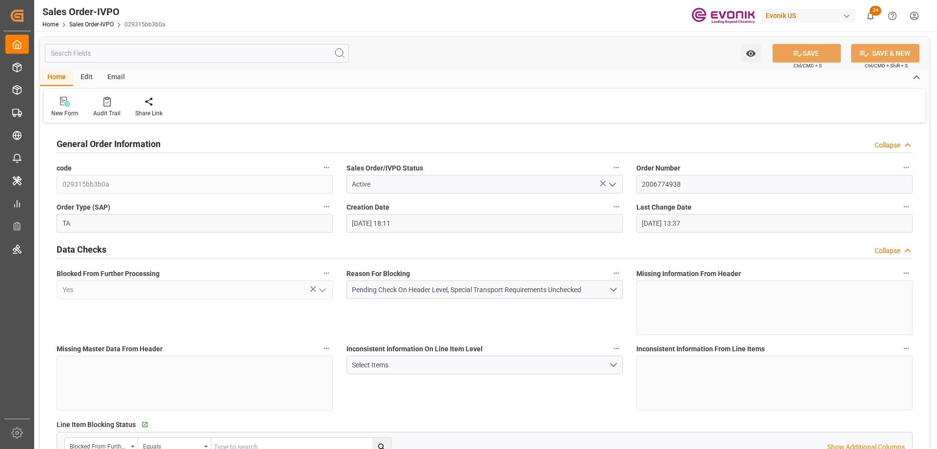
type input "09-16-2025 13:37"
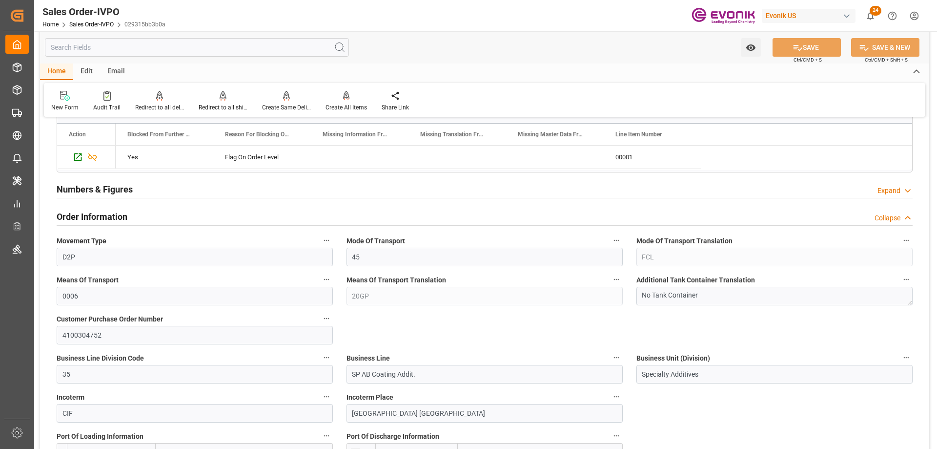
scroll to position [391, 0]
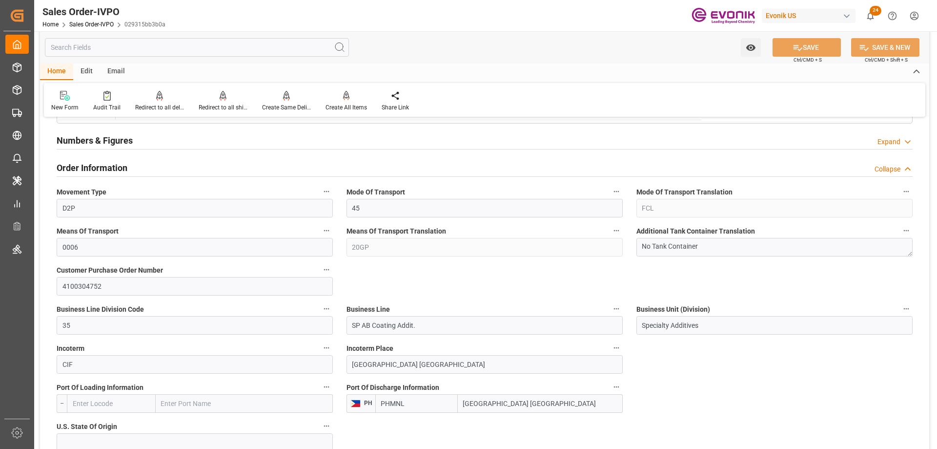
drag, startPoint x: 532, startPoint y: 405, endPoint x: 483, endPoint y: 402, distance: 48.9
click at [483, 402] on input "Manila North Harbour" at bounding box center [540, 403] width 165 height 19
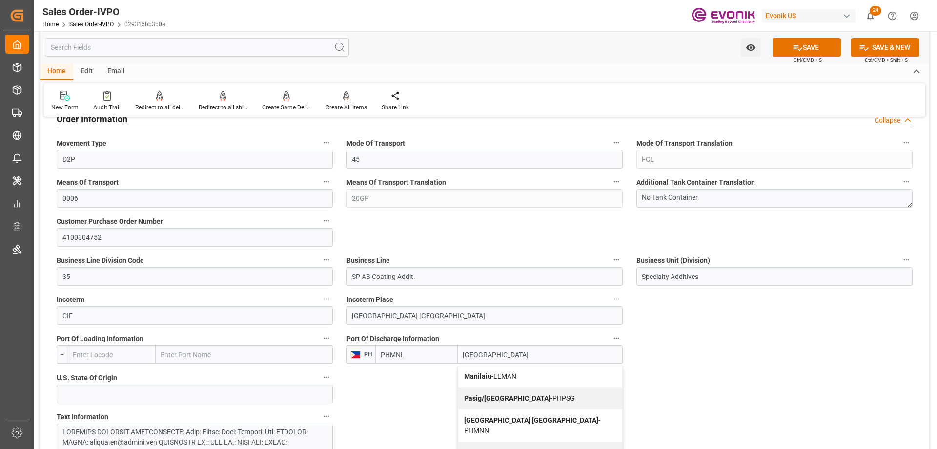
scroll to position [488, 0]
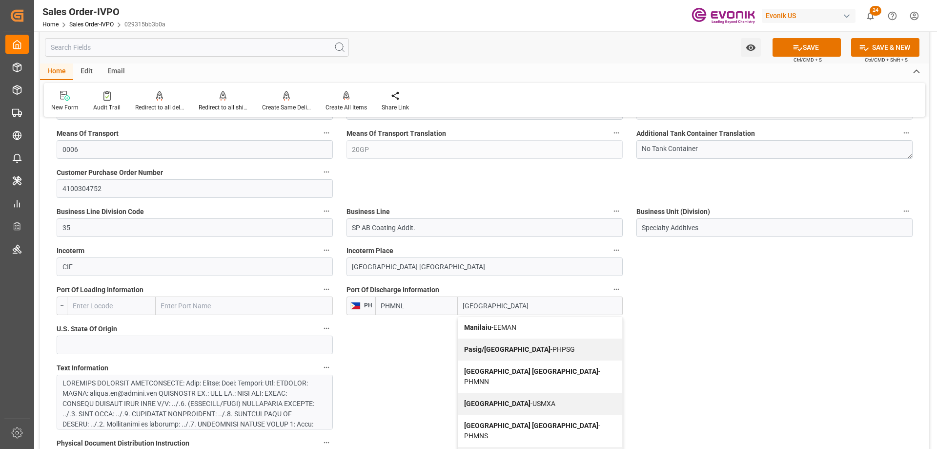
click at [494, 448] on span "Manila - PHMNL" at bounding box center [510, 458] width 92 height 8
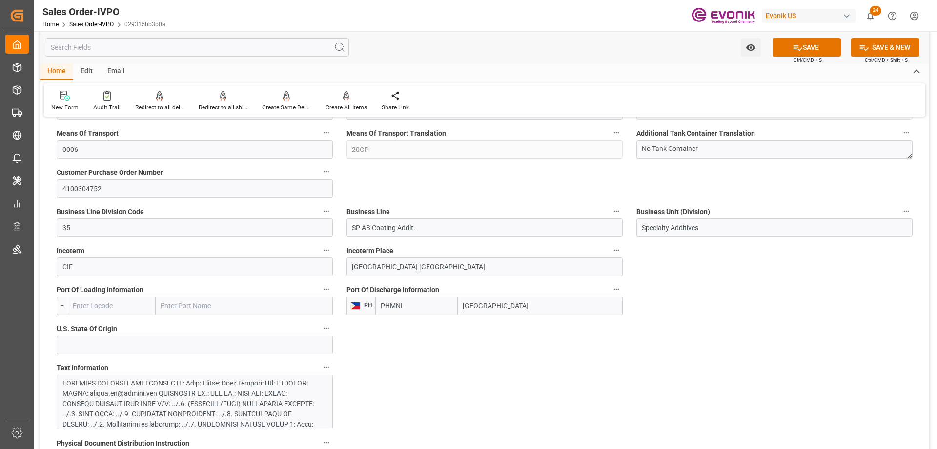
type input "[GEOGRAPHIC_DATA]"
drag, startPoint x: 408, startPoint y: 266, endPoint x: 373, endPoint y: 267, distance: 35.6
click at [373, 267] on input "Manila North Port" at bounding box center [485, 266] width 276 height 19
type input "Manila"
click at [807, 48] on button "SAVE" at bounding box center [807, 47] width 68 height 19
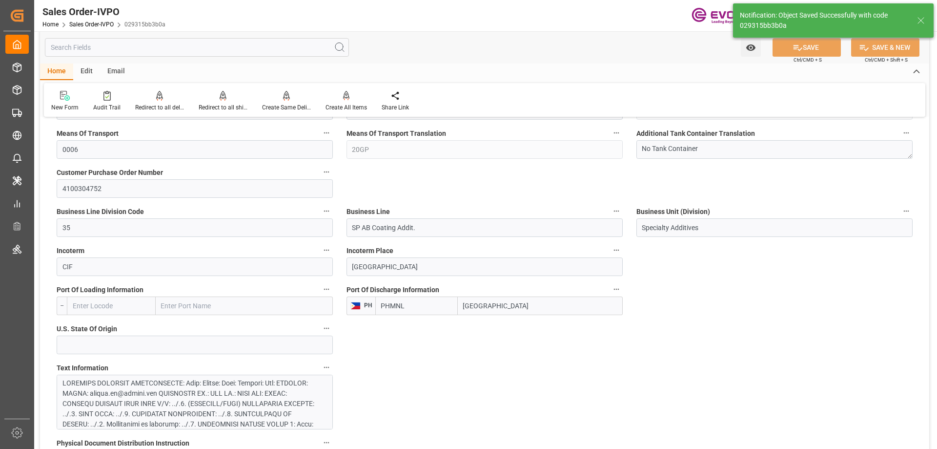
type input "09-16-2025 13:38"
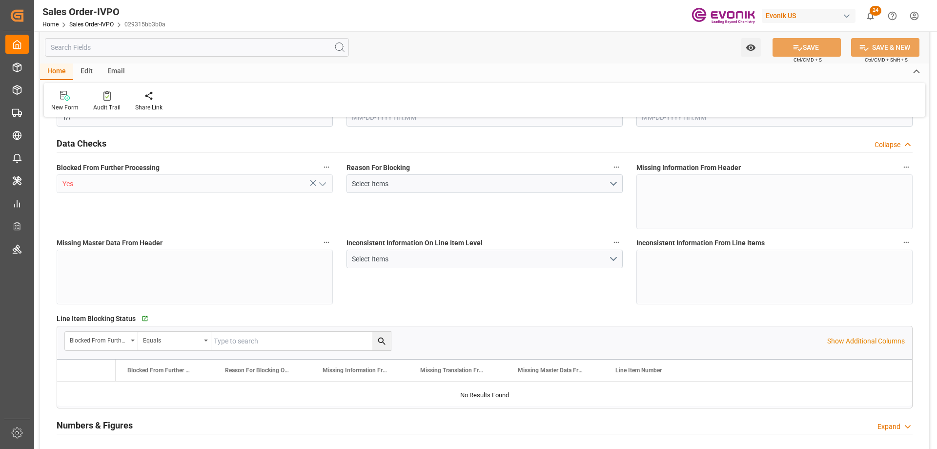
type input "PHMNL"
type input "0"
type input "1"
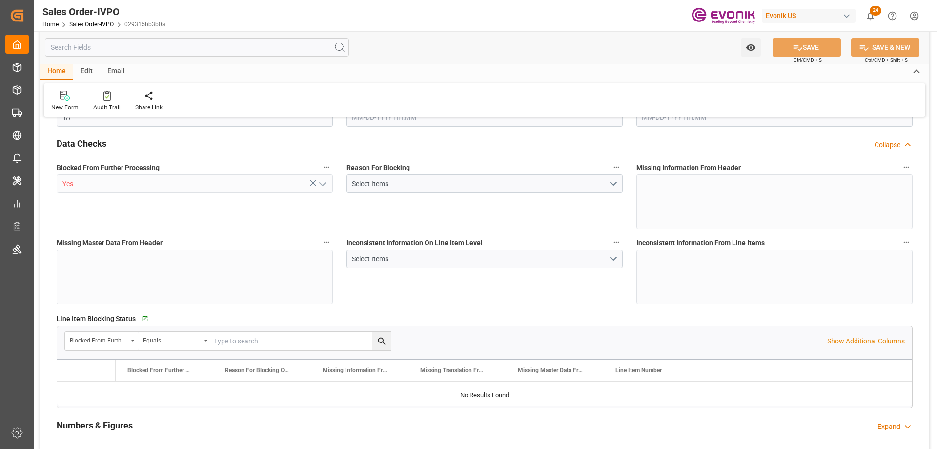
type input "16680.4"
type input "26.5095"
type input "17000"
type input "30"
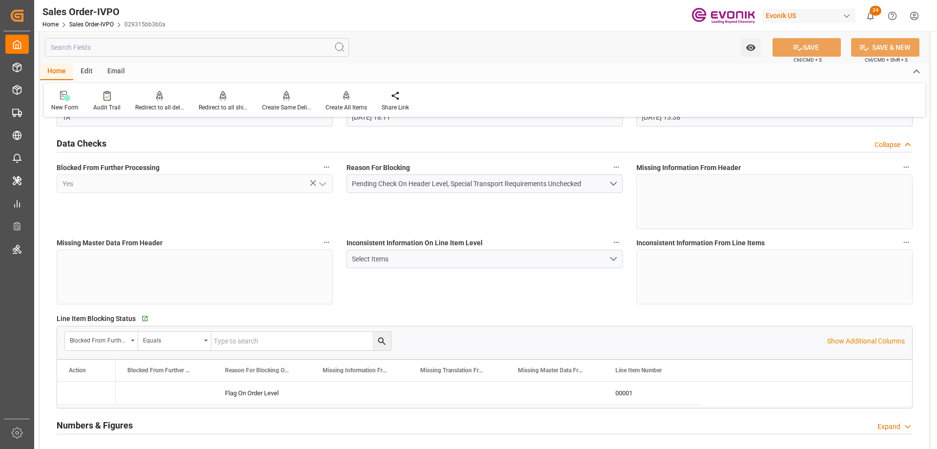
type input "[DATE] 18:11"
type input "[DATE] 13:38"
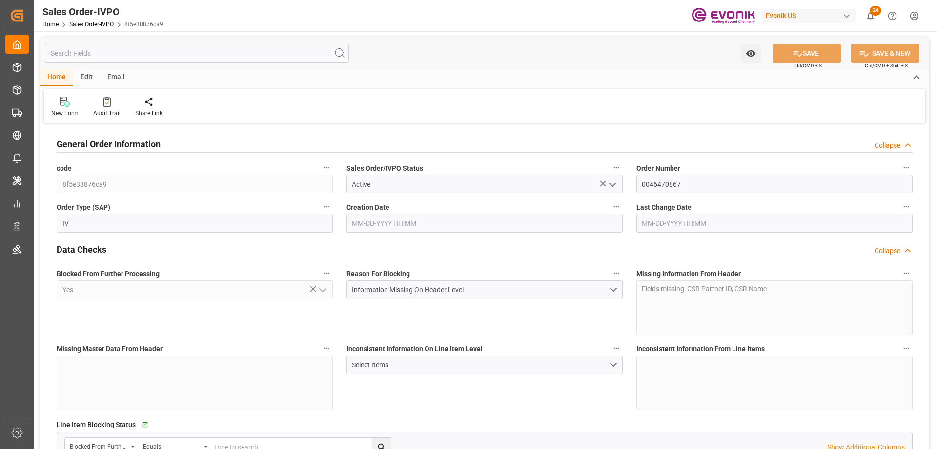
type input "SGSIN"
type input "0"
type input "1"
type input "42.92"
type input "09-15-2025 15:31"
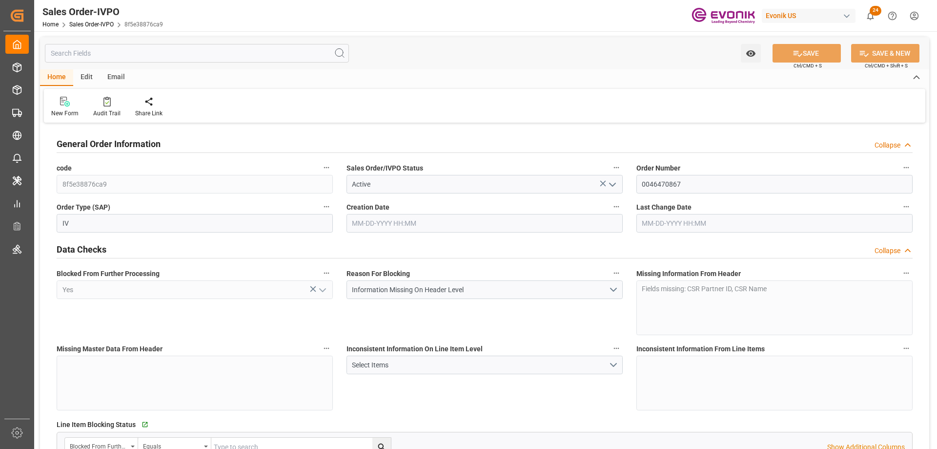
type input "09-16-2025 06:48"
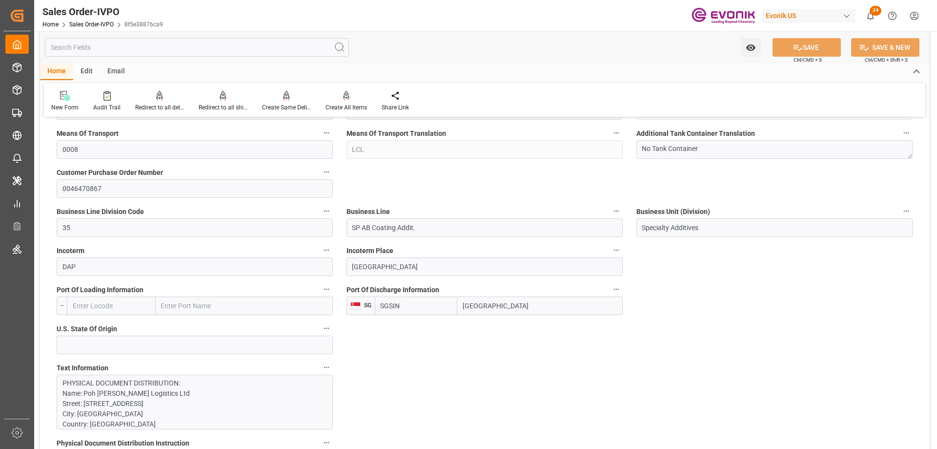
scroll to position [146, 0]
